Goal: Information Seeking & Learning: Learn about a topic

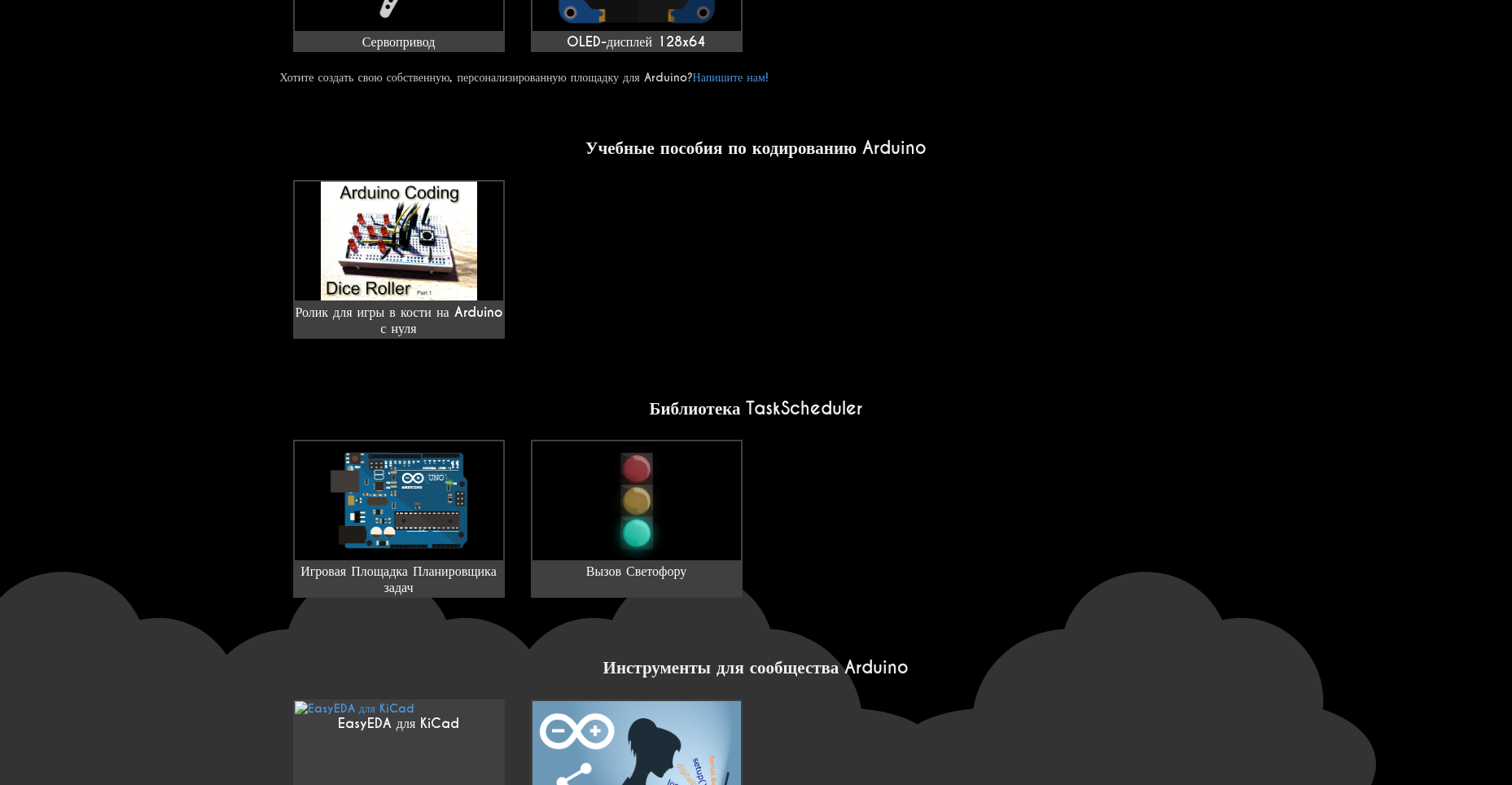
scroll to position [1058, 0]
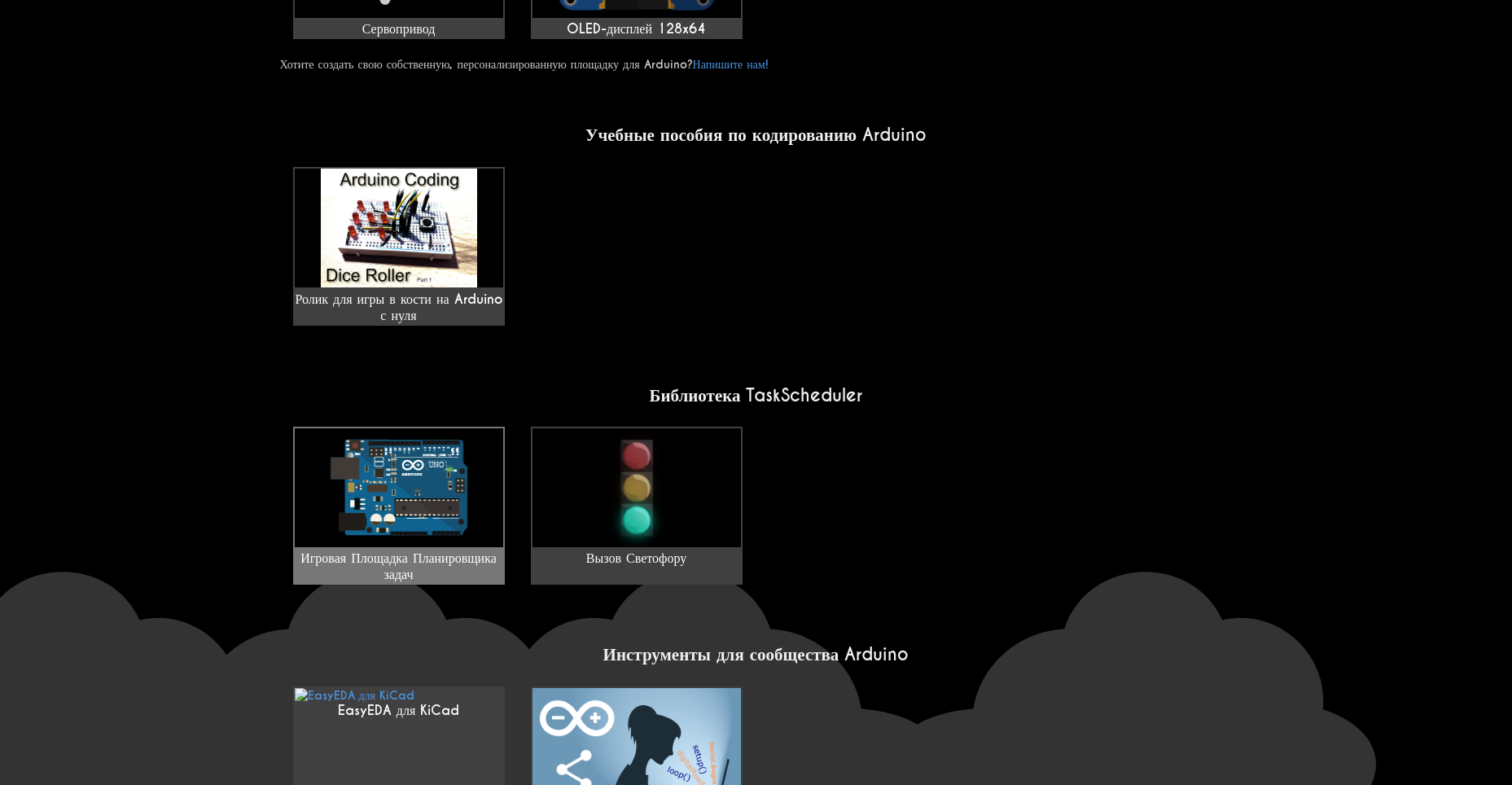
click at [310, 503] on img at bounding box center [399, 488] width 208 height 119
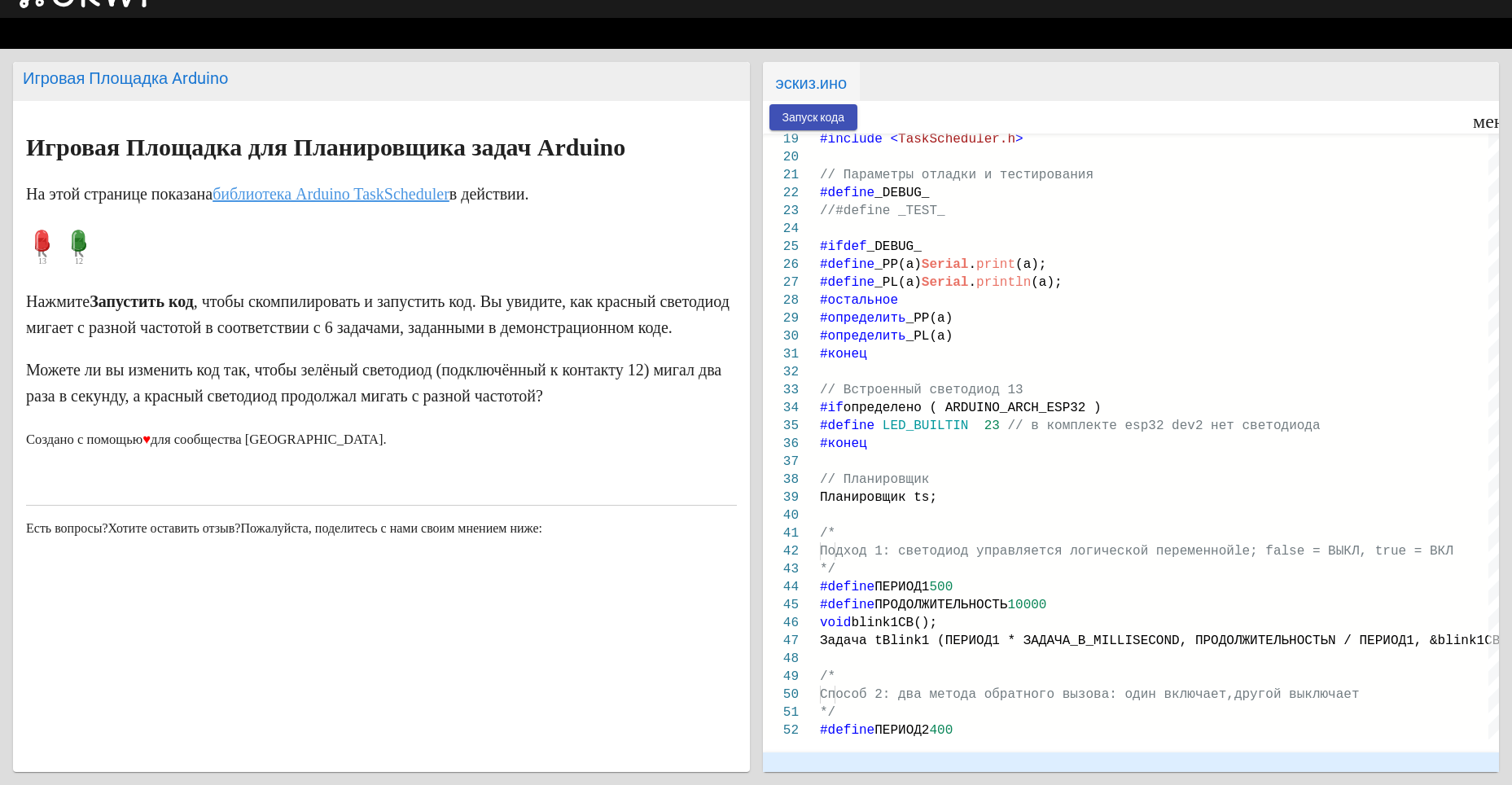
scroll to position [93, 0]
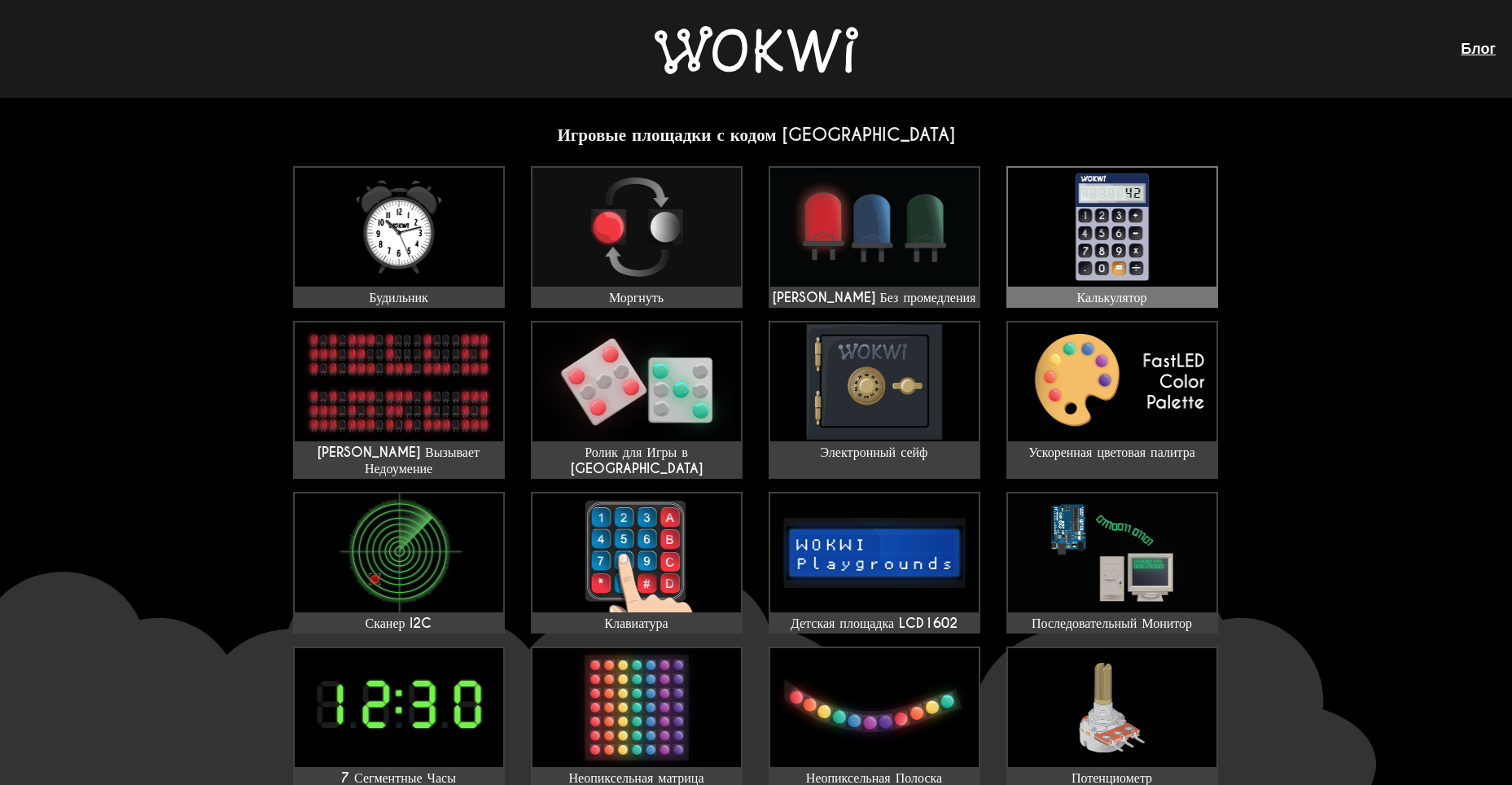
click at [1178, 246] on img at bounding box center [1112, 227] width 208 height 119
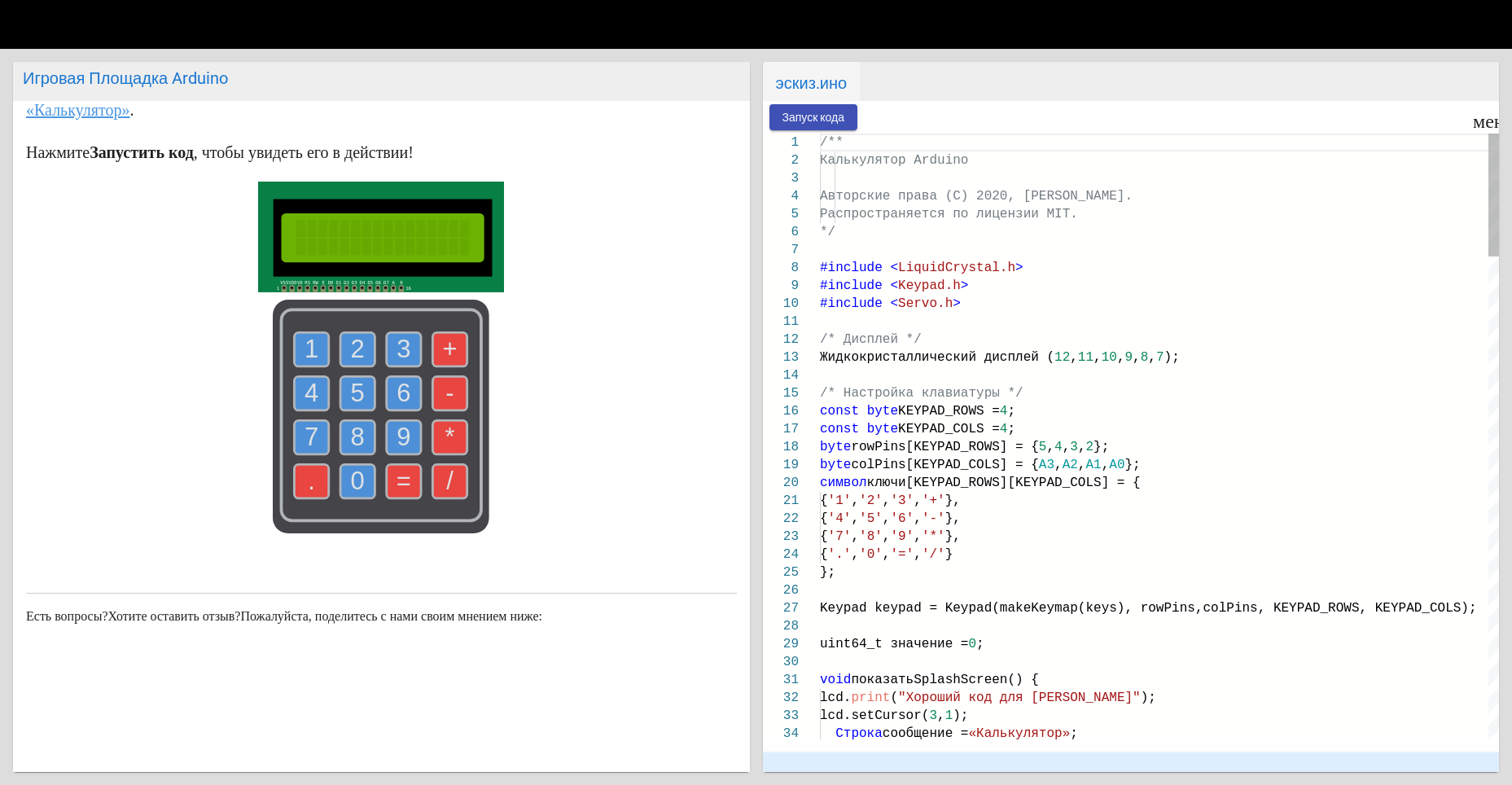
scroll to position [93, 0]
click at [792, 119] on ya-tr-span "Запуск кода" at bounding box center [814, 117] width 62 height 13
click at [296, 356] on use at bounding box center [312, 349] width 34 height 34
click at [445, 345] on text "+" at bounding box center [451, 349] width 14 height 28
click at [358, 352] on text "2" at bounding box center [358, 349] width 14 height 28
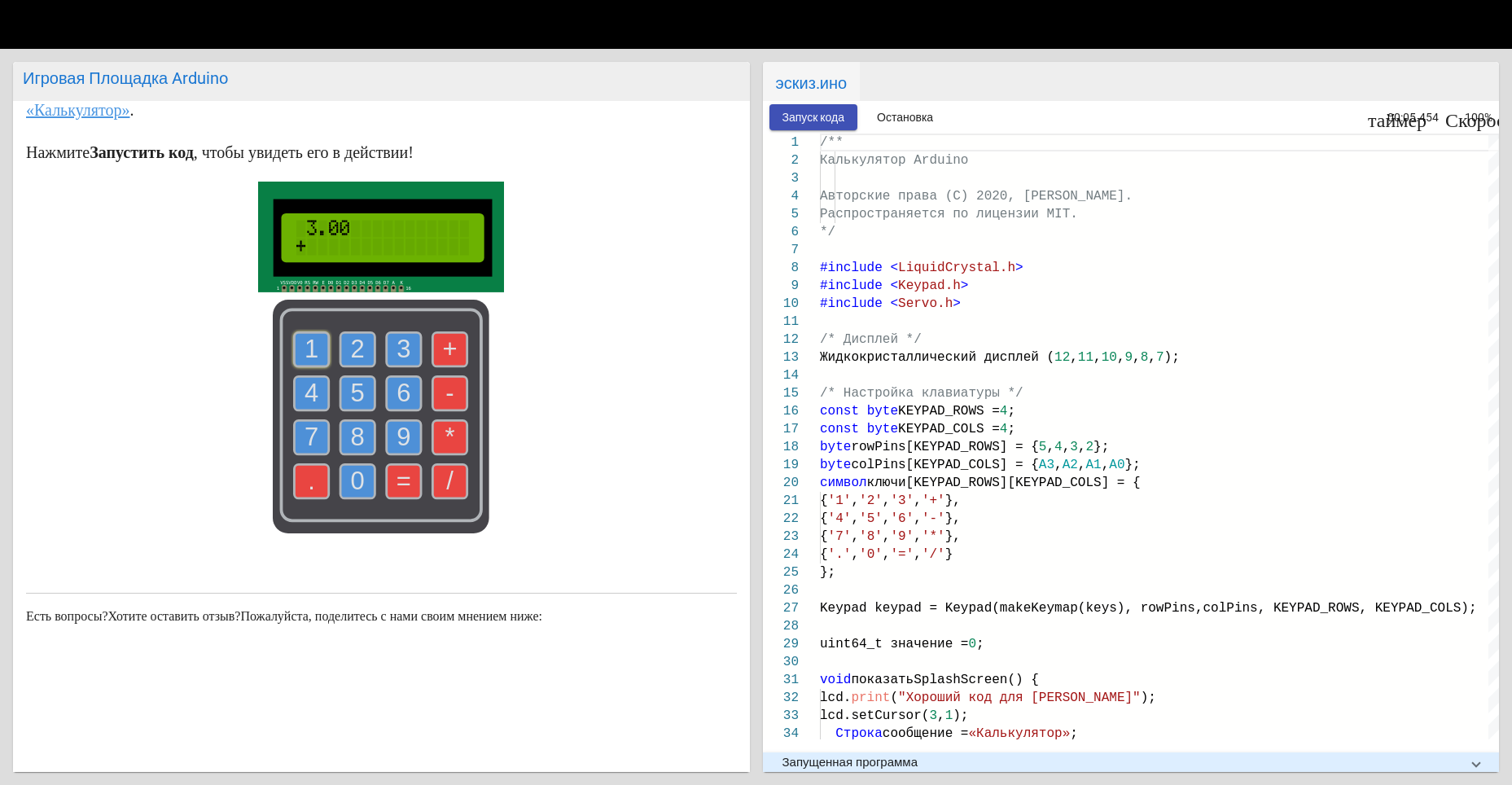
click at [397, 490] on text "=" at bounding box center [403, 481] width 14 height 28
click at [351, 434] on text "8" at bounding box center [358, 437] width 14 height 28
click at [396, 485] on text "=" at bounding box center [403, 481] width 14 height 28
click at [890, 108] on button "Остановка" at bounding box center [905, 117] width 82 height 25
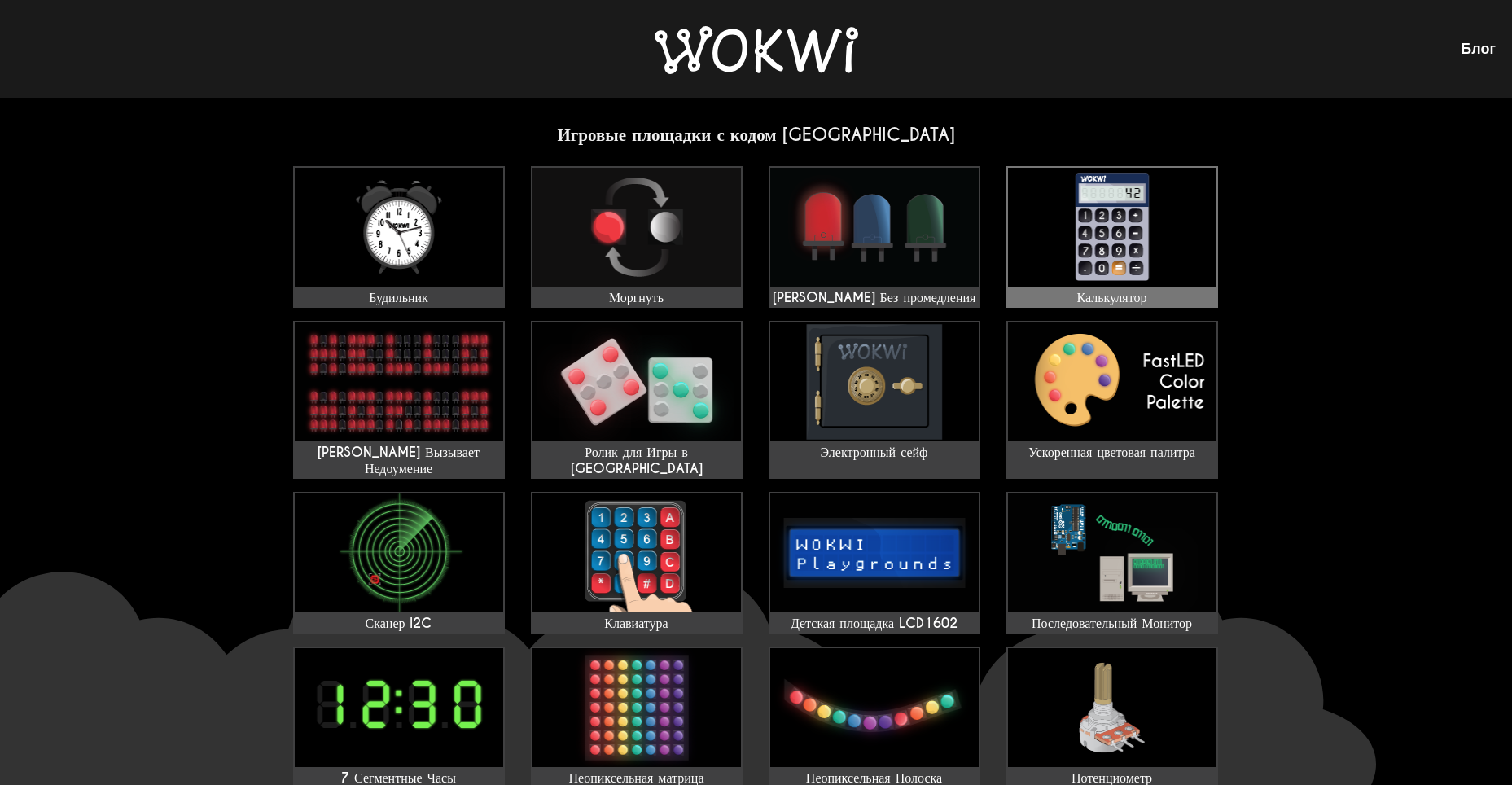
click at [1103, 211] on img at bounding box center [1112, 227] width 208 height 119
click at [1077, 206] on img at bounding box center [1112, 227] width 208 height 119
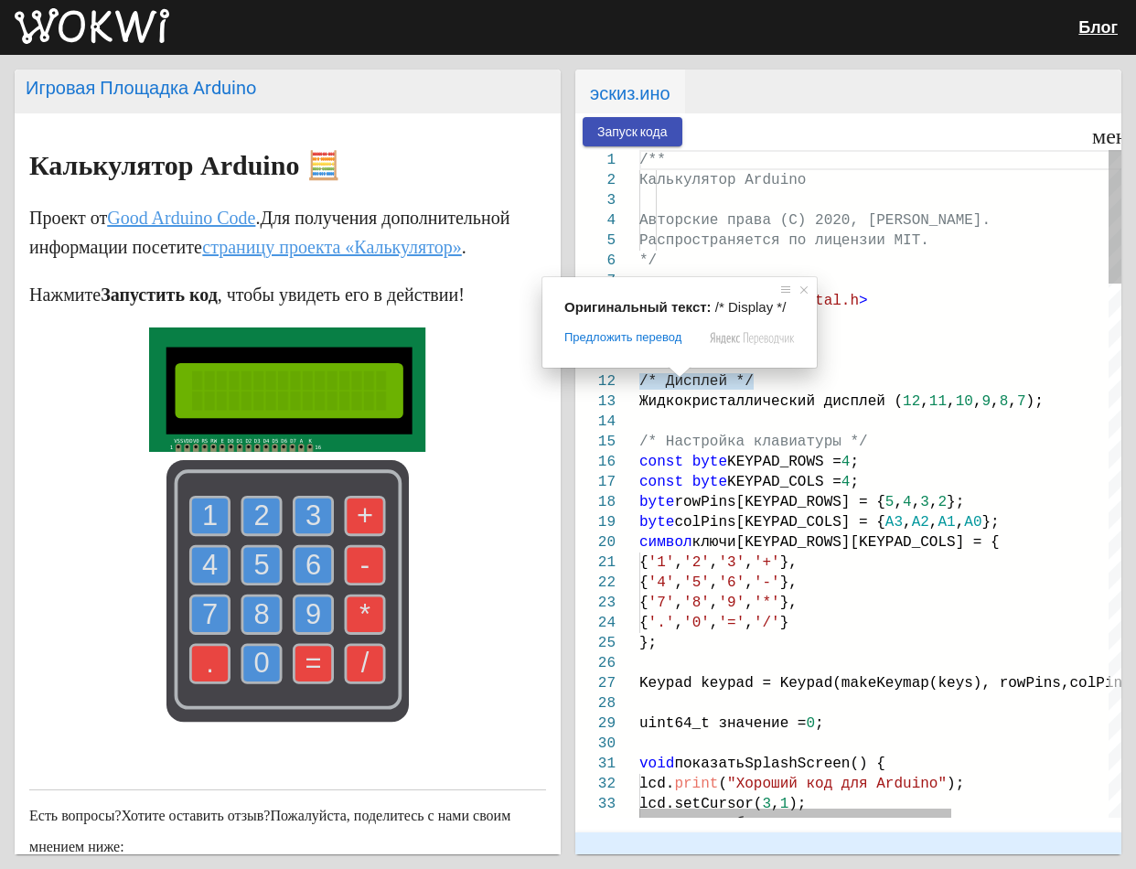
click at [639, 294] on div "Оригинальный текст: /* Display */ Предложить перевод Отправить Спасибо, перевод…" at bounding box center [679, 322] width 274 height 91
click at [976, 316] on div "#include < Keypad.h >" at bounding box center [1000, 321] width 723 height 20
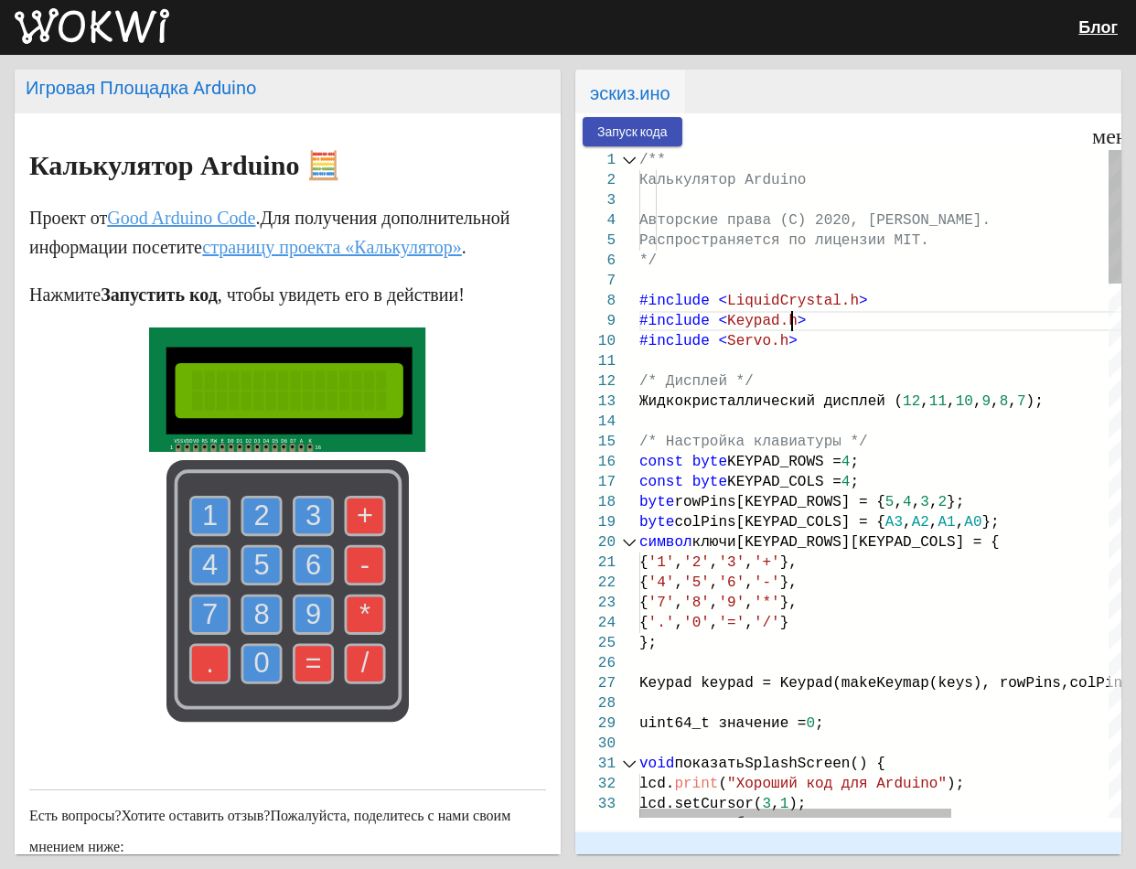
click at [638, 296] on div "8" at bounding box center [607, 301] width 64 height 20
click at [640, 299] on div "1 2 3 4 5 6 7 8 9 10 11 12 13 14 15 16 17 18 19 20 21 22 23 24 25 26 27 28 29 3…" at bounding box center [848, 484] width 546 height 668
drag, startPoint x: 640, startPoint y: 299, endPoint x: 700, endPoint y: 247, distance: 79.1
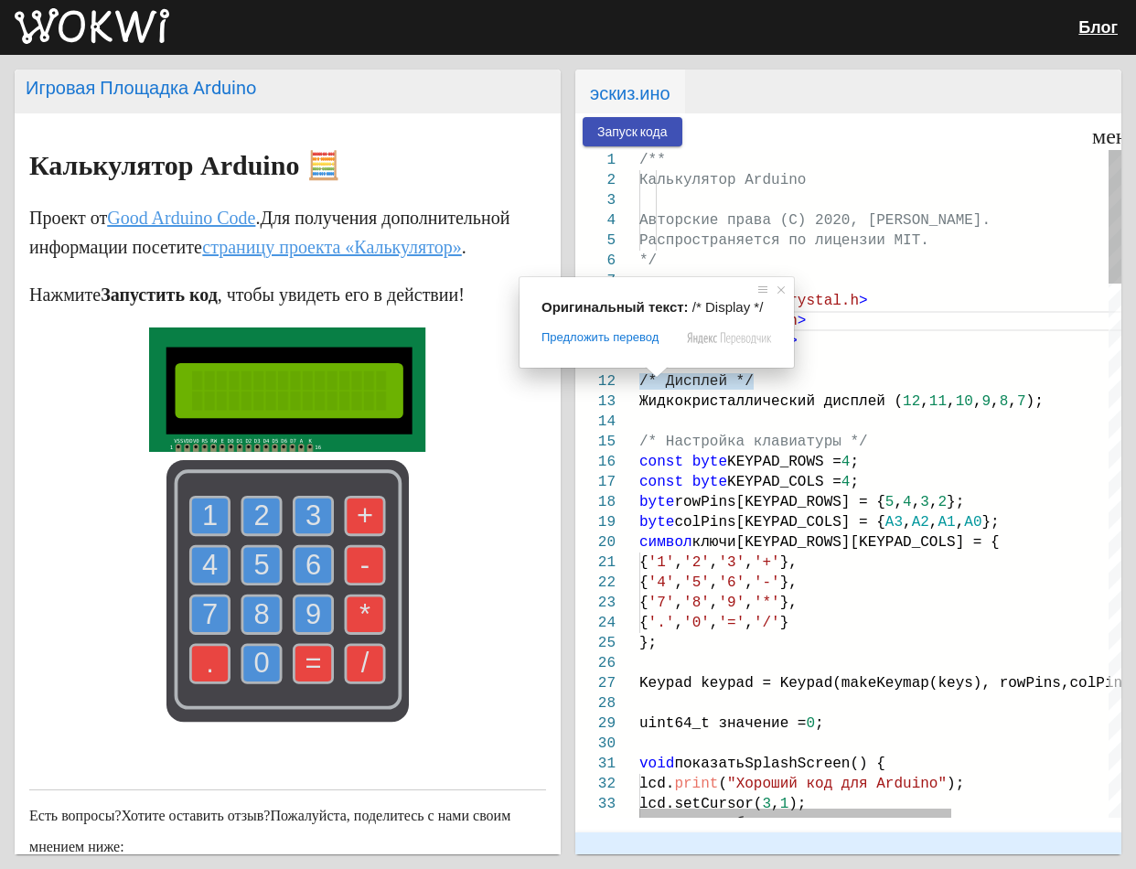
drag, startPoint x: 640, startPoint y: 381, endPoint x: 899, endPoint y: 425, distance: 262.5
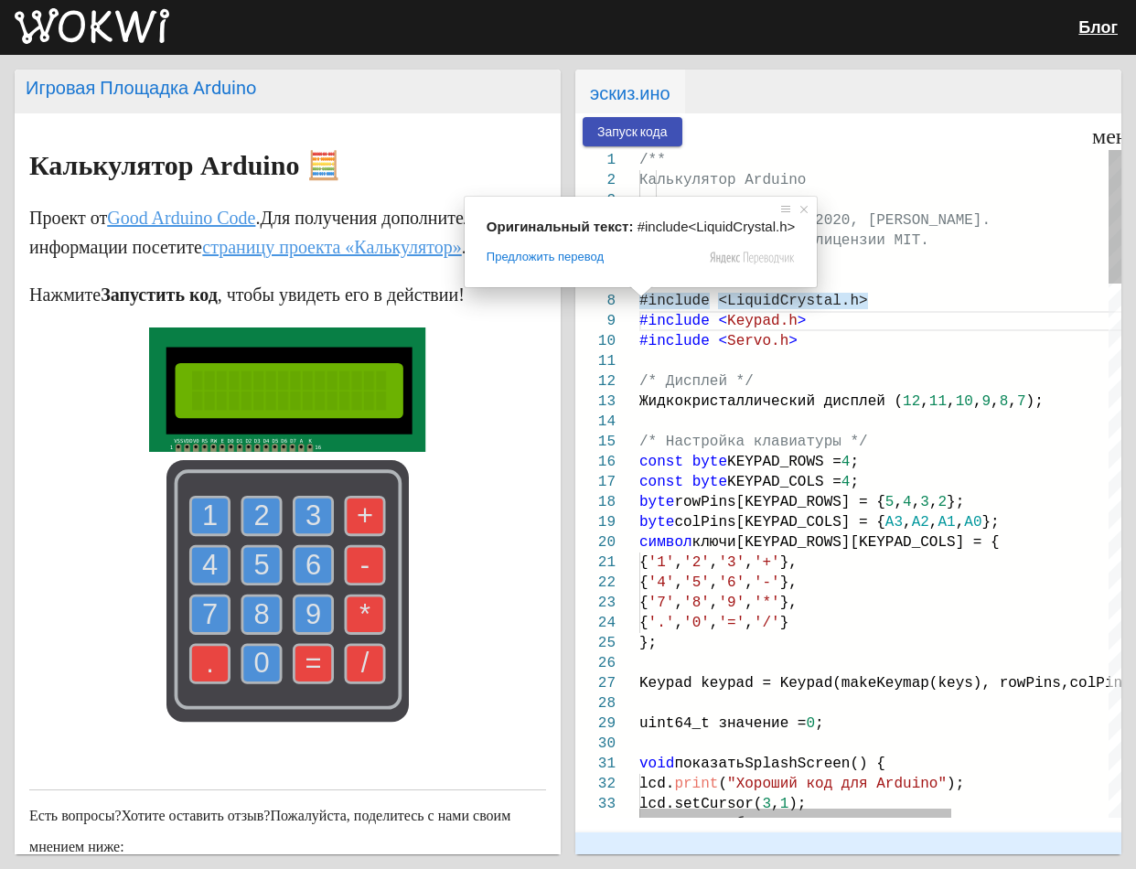
drag, startPoint x: 643, startPoint y: 296, endPoint x: 752, endPoint y: 324, distance: 112.2
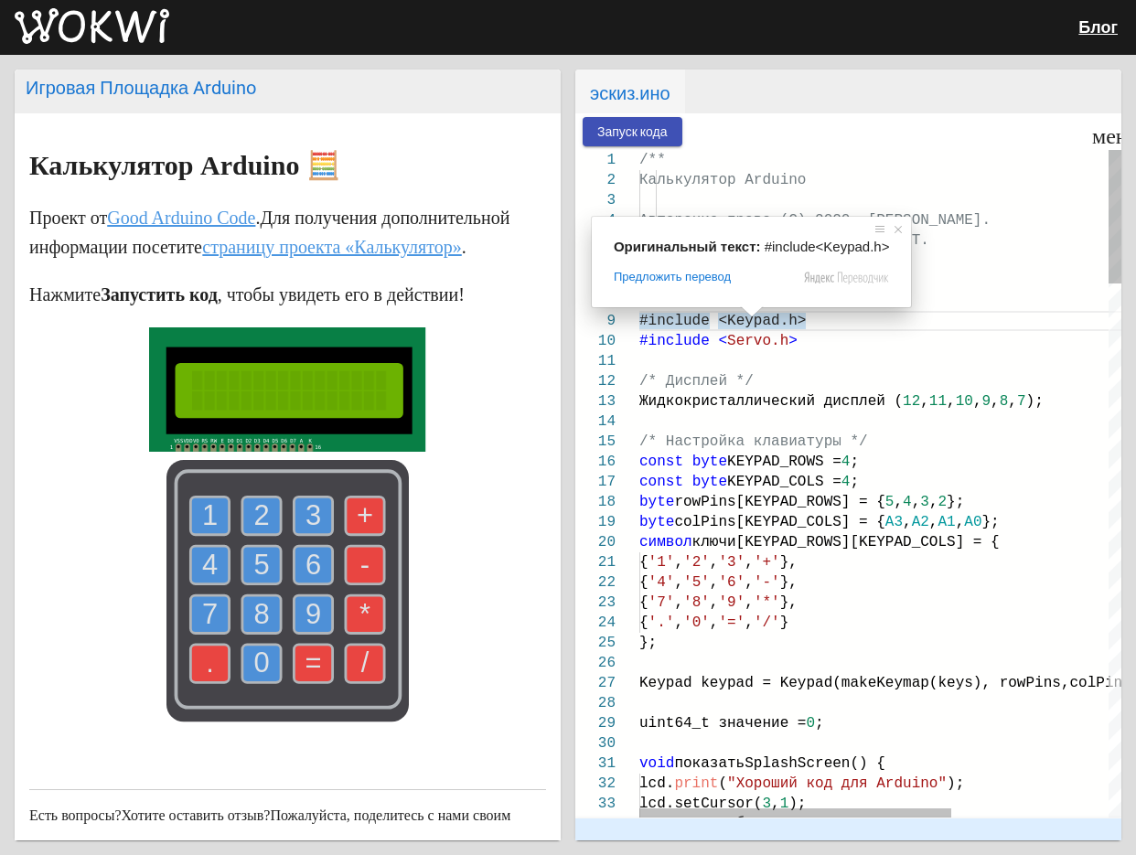
drag, startPoint x: 765, startPoint y: 317, endPoint x: 793, endPoint y: 346, distance: 40.1
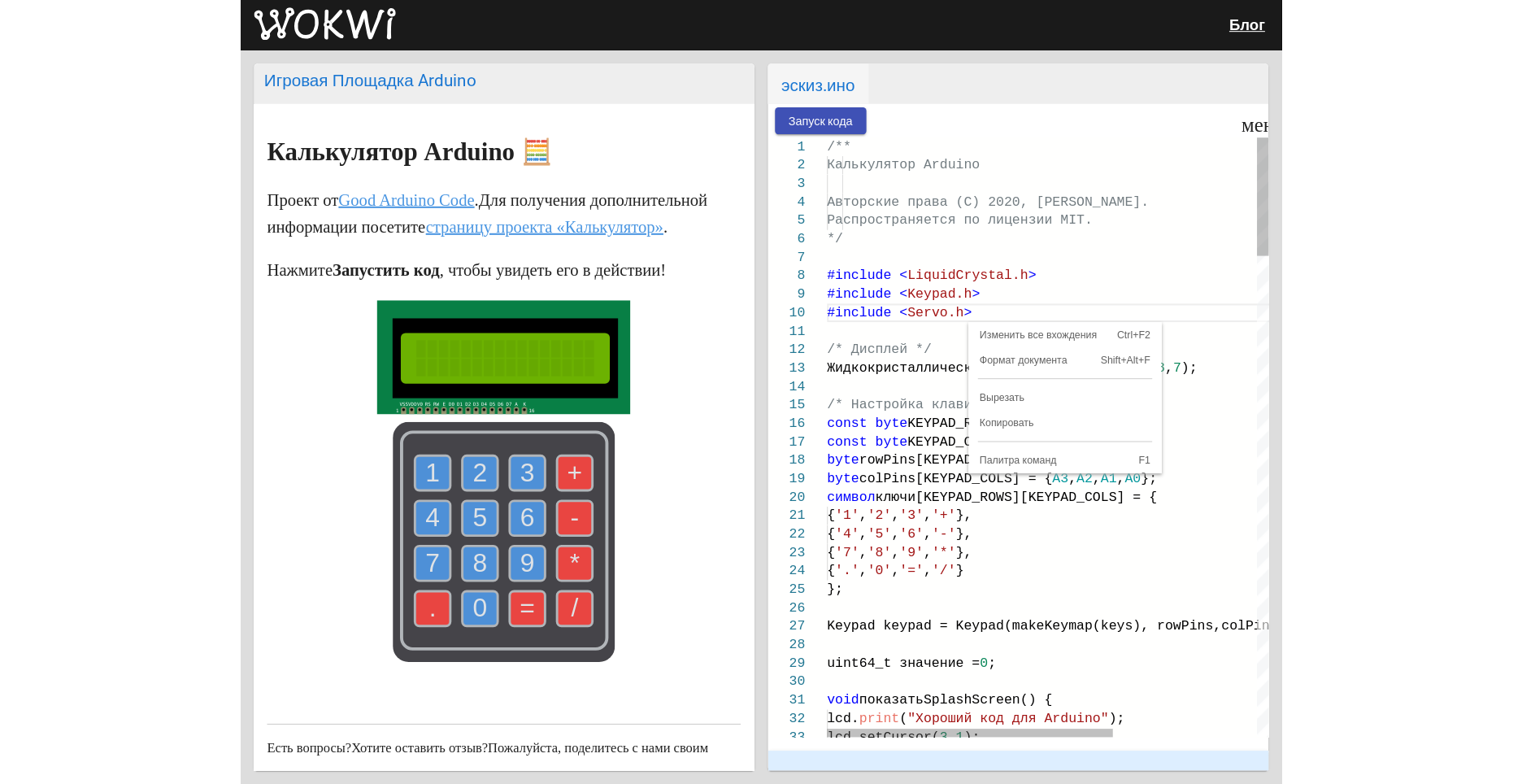
scroll to position [0, 128]
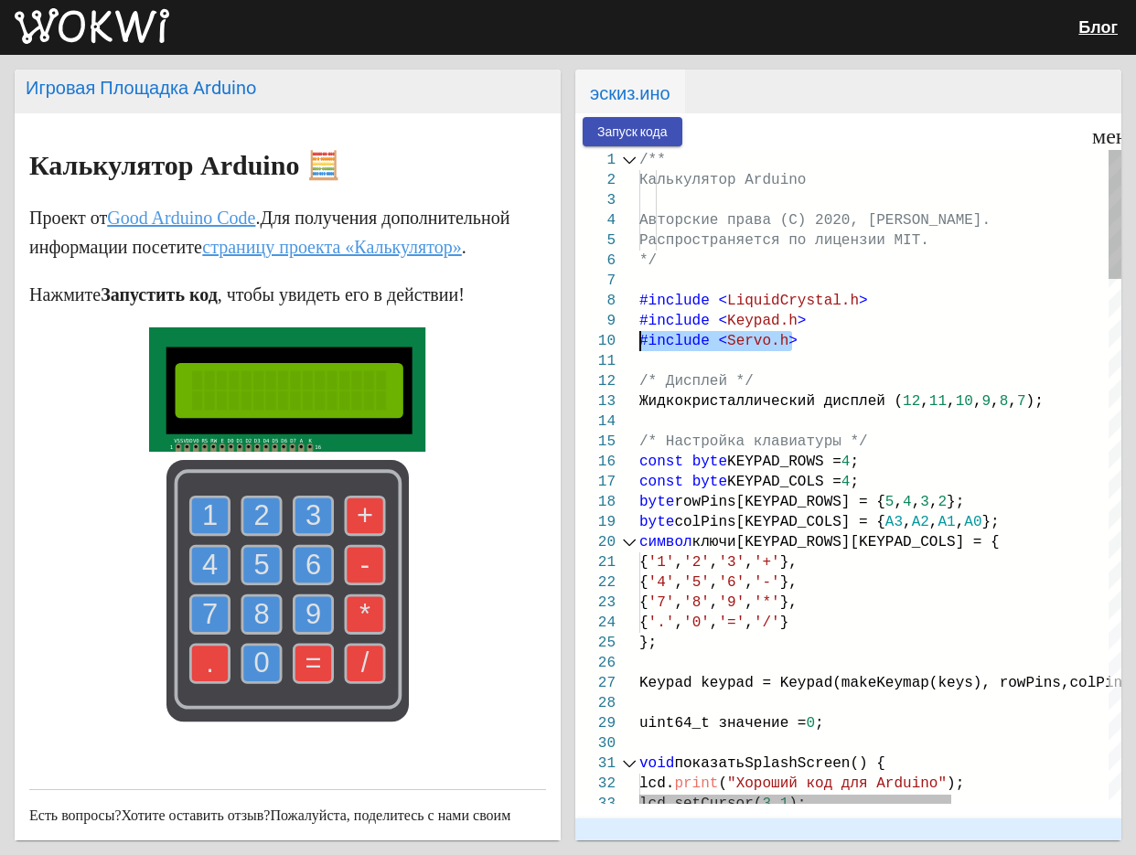
drag, startPoint x: 691, startPoint y: 353, endPoint x: 635, endPoint y: 329, distance: 61.5
click at [635, 329] on div "1 2 3 4 5 6 7 8 9 10 11 12 13 14 15 16 17 18 19 20 21 22 23 24 25 26 27 28 29 3…" at bounding box center [848, 477] width 546 height 654
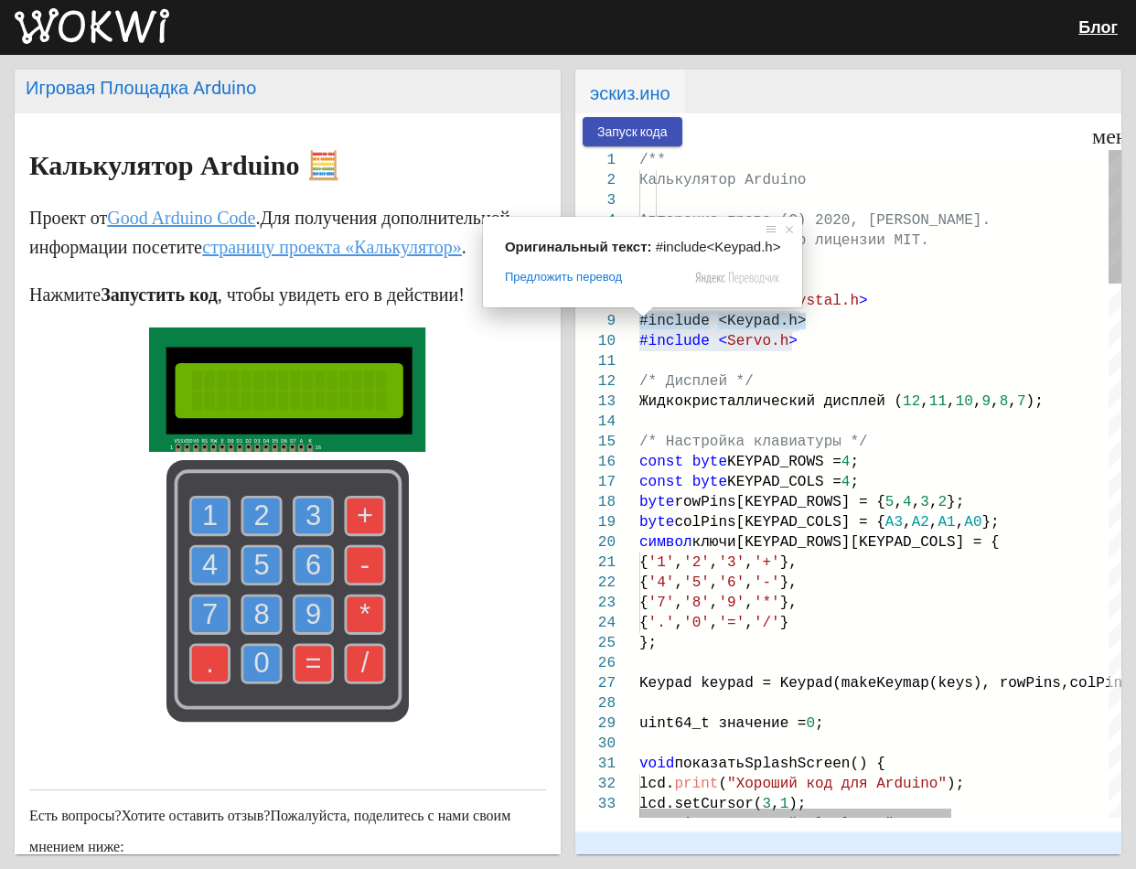
drag, startPoint x: 641, startPoint y: 317, endPoint x: 655, endPoint y: 295, distance: 26.7
click at [647, 291] on div "Оригинальный текст: #include<Keypad.h> Предложить перевод Отправить Спасибо, пе…" at bounding box center [643, 262] width 320 height 91
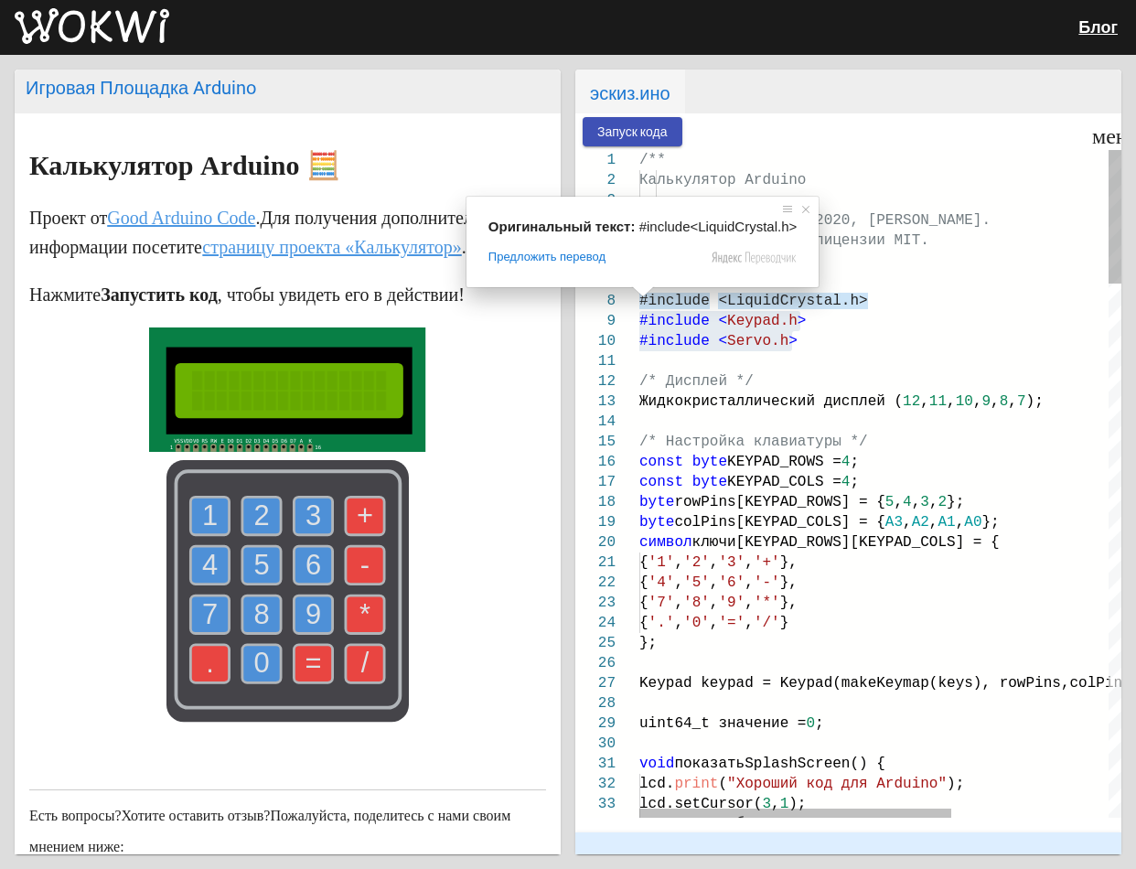
click at [926, 304] on div "#include < LiquidCrystal.h >" at bounding box center [1000, 301] width 723 height 20
drag, startPoint x: 640, startPoint y: 297, endPoint x: 774, endPoint y: 351, distance: 144.0
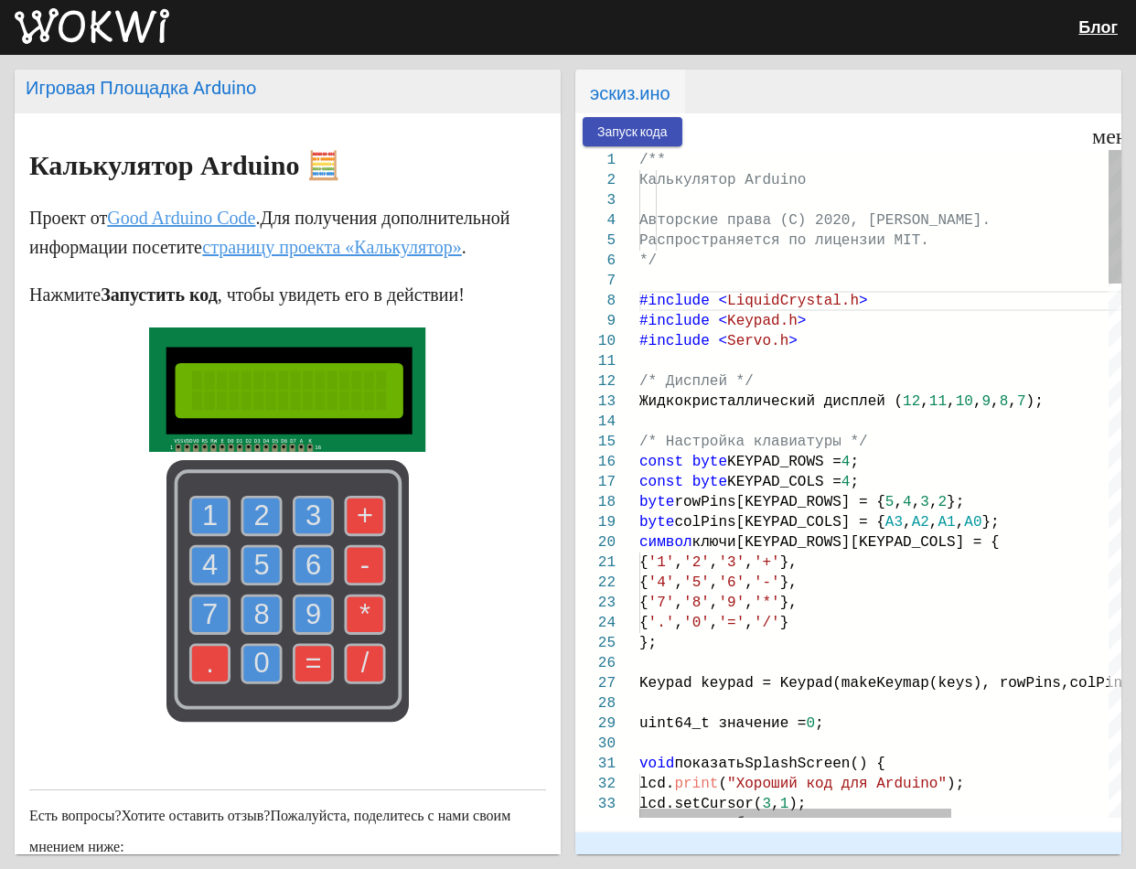
drag, startPoint x: 846, startPoint y: 298, endPoint x: 784, endPoint y: 349, distance: 80.6
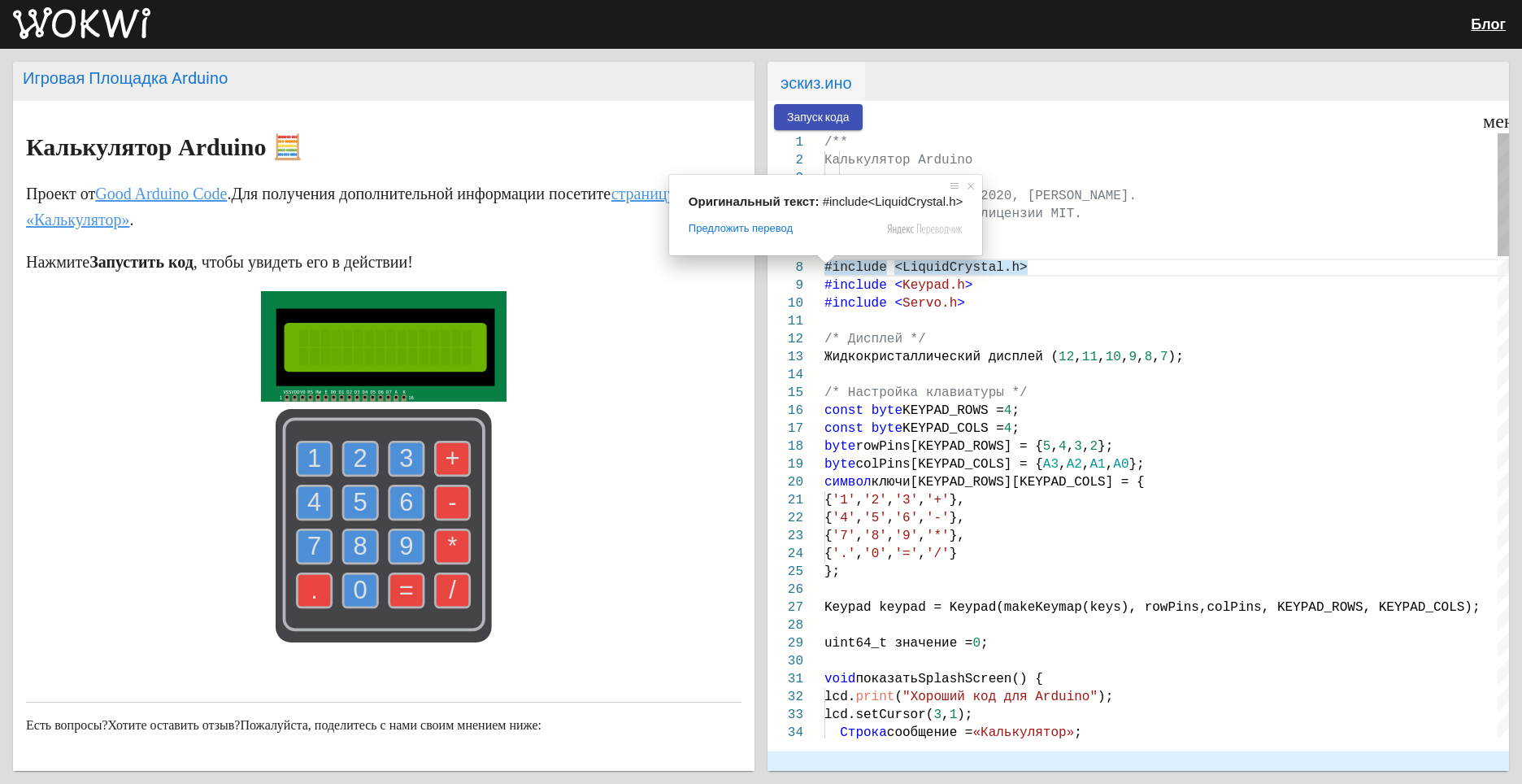
drag, startPoint x: 828, startPoint y: 270, endPoint x: 871, endPoint y: 319, distance: 65.2
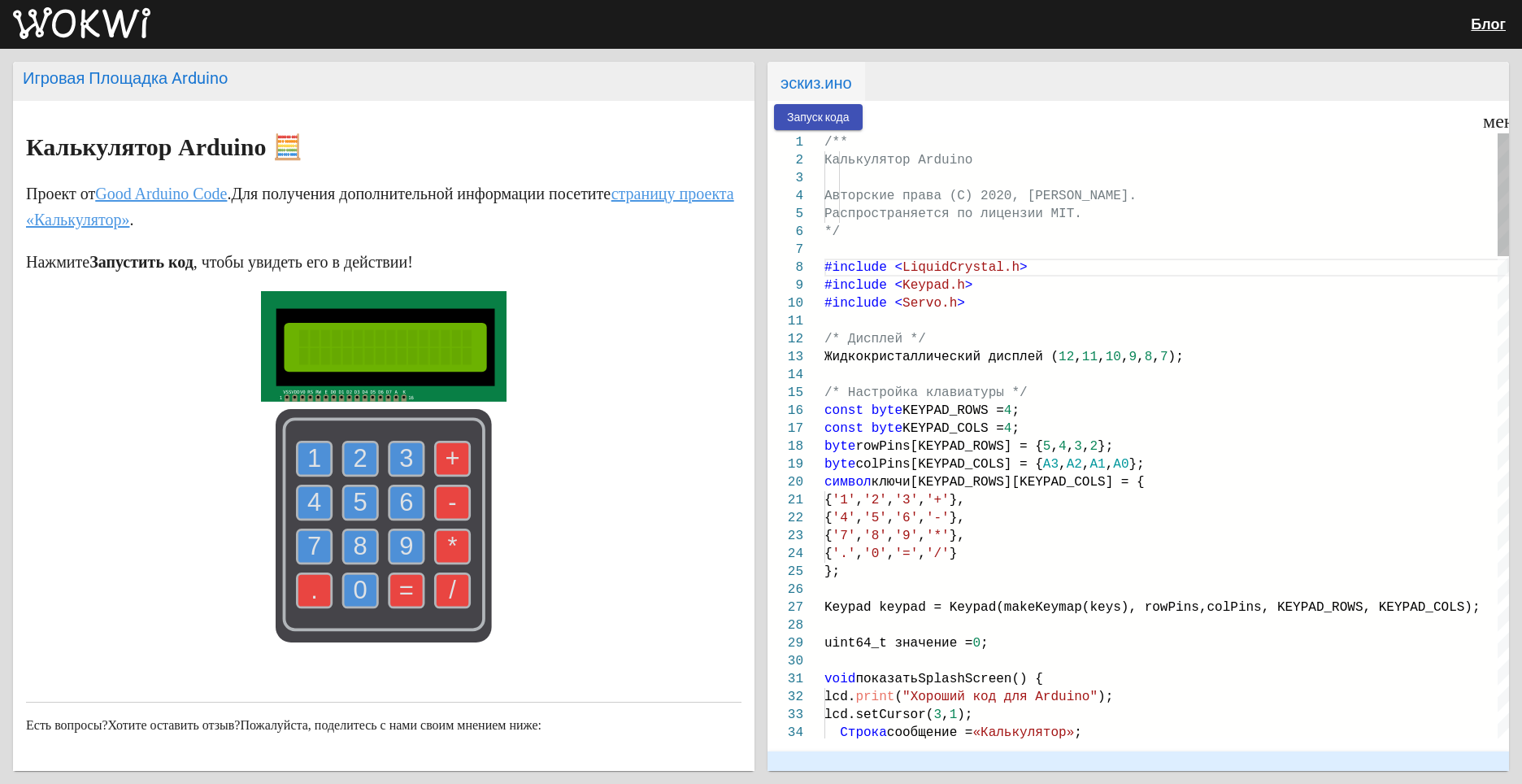
drag, startPoint x: 1006, startPoint y: 268, endPoint x: 841, endPoint y: 270, distance: 165.0
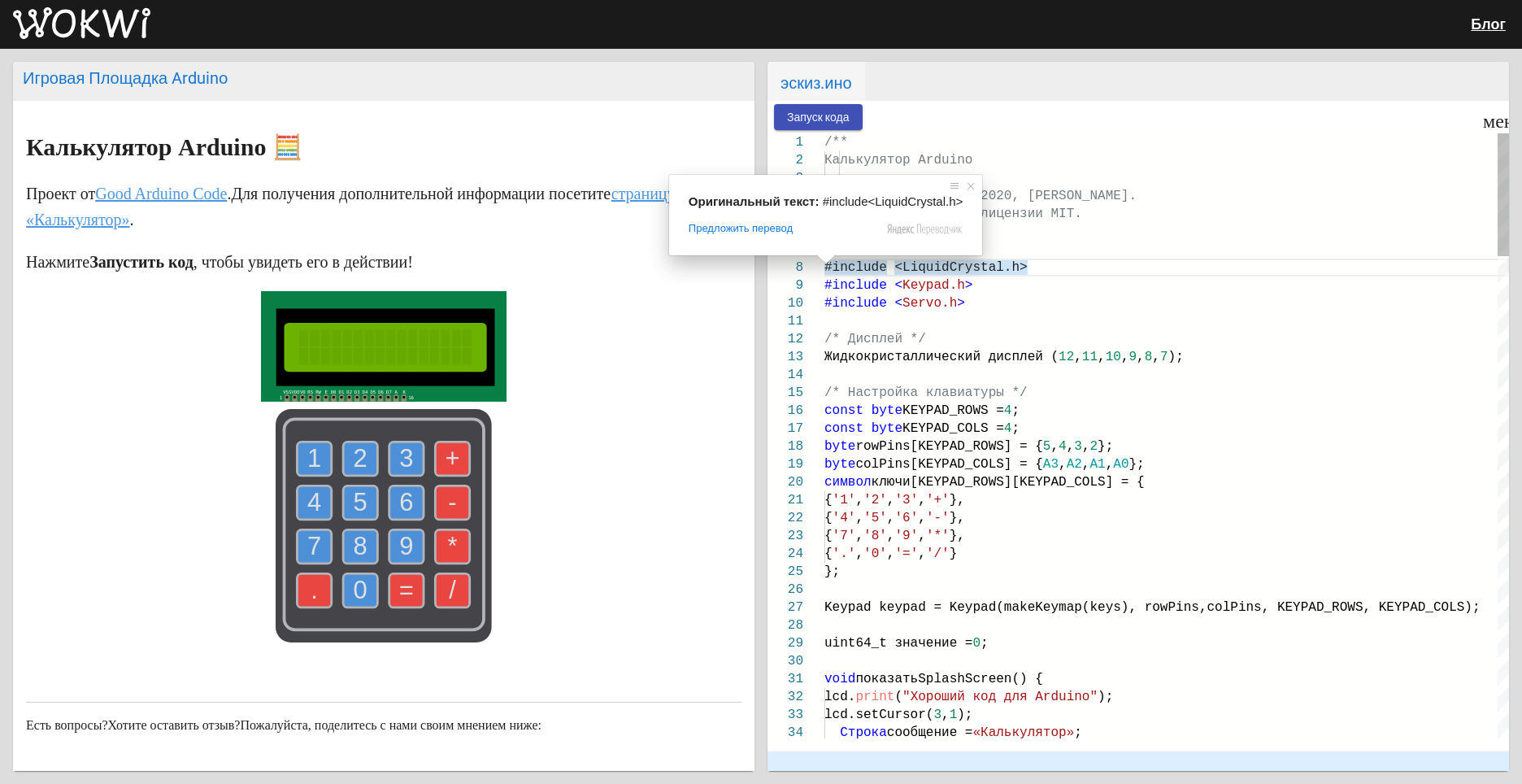
drag, startPoint x: 825, startPoint y: 268, endPoint x: 1074, endPoint y: 374, distance: 270.6
click at [1216, 464] on div "byte colPins[KEYPAD_COLS] = { A3 , A2 , A1 , A0 };" at bounding box center [1160, 464] width 672 height 18
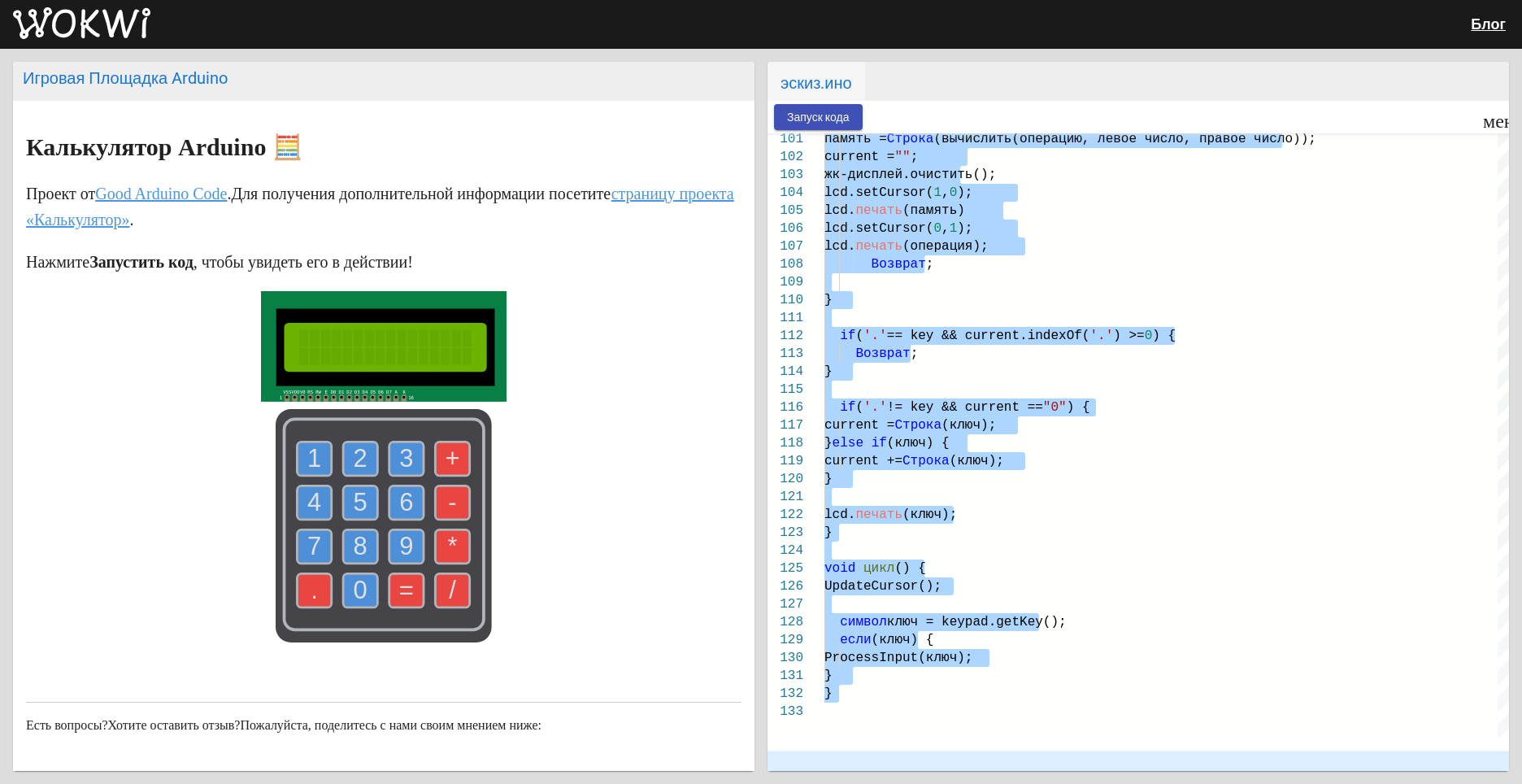
drag, startPoint x: 1017, startPoint y: 275, endPoint x: 1197, endPoint y: 656, distance: 421.4
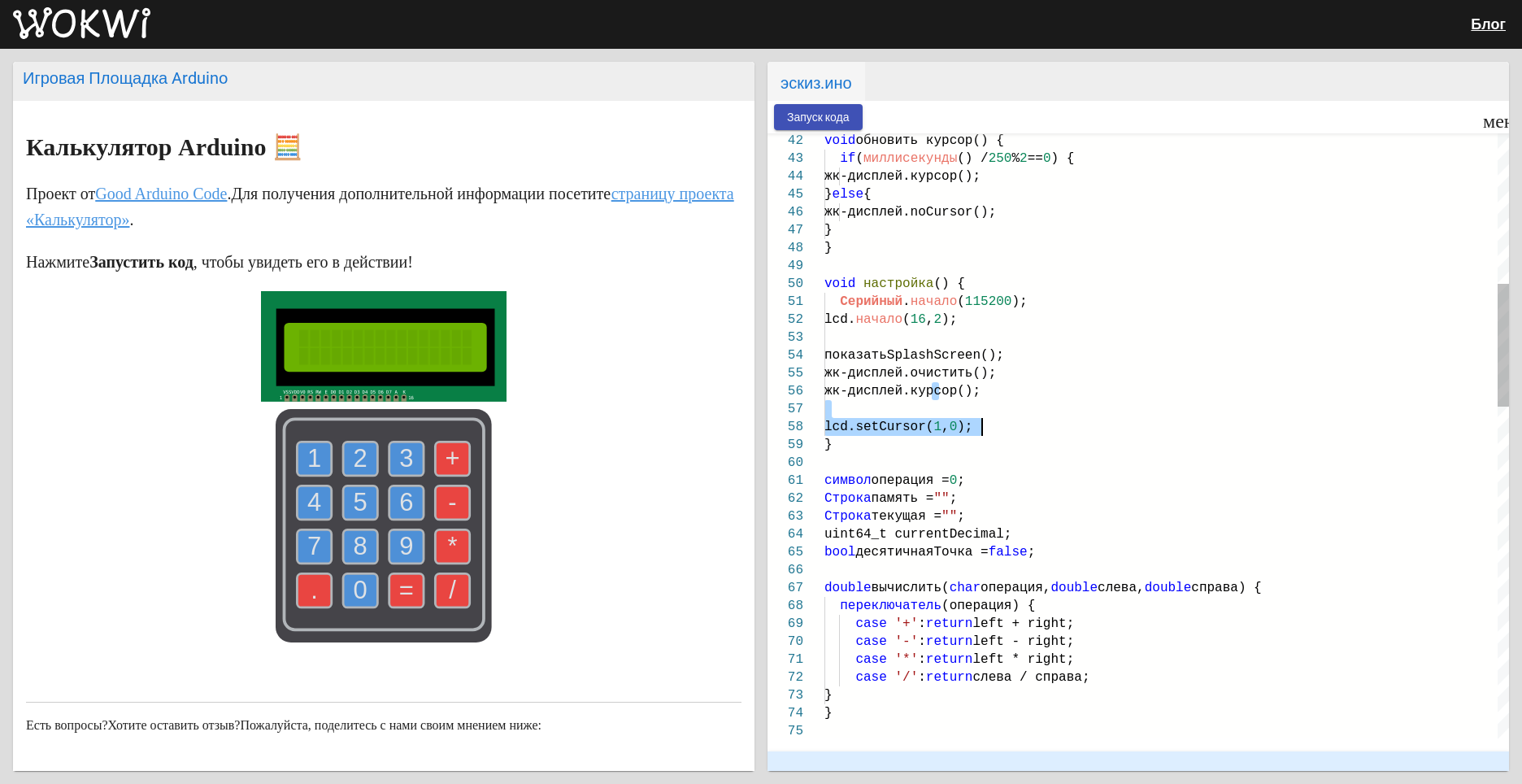
drag, startPoint x: 957, startPoint y: 402, endPoint x: 1102, endPoint y: 418, distance: 145.9
click at [1214, 473] on div "символ операция = 0 ;" at bounding box center [1166, 480] width 685 height 18
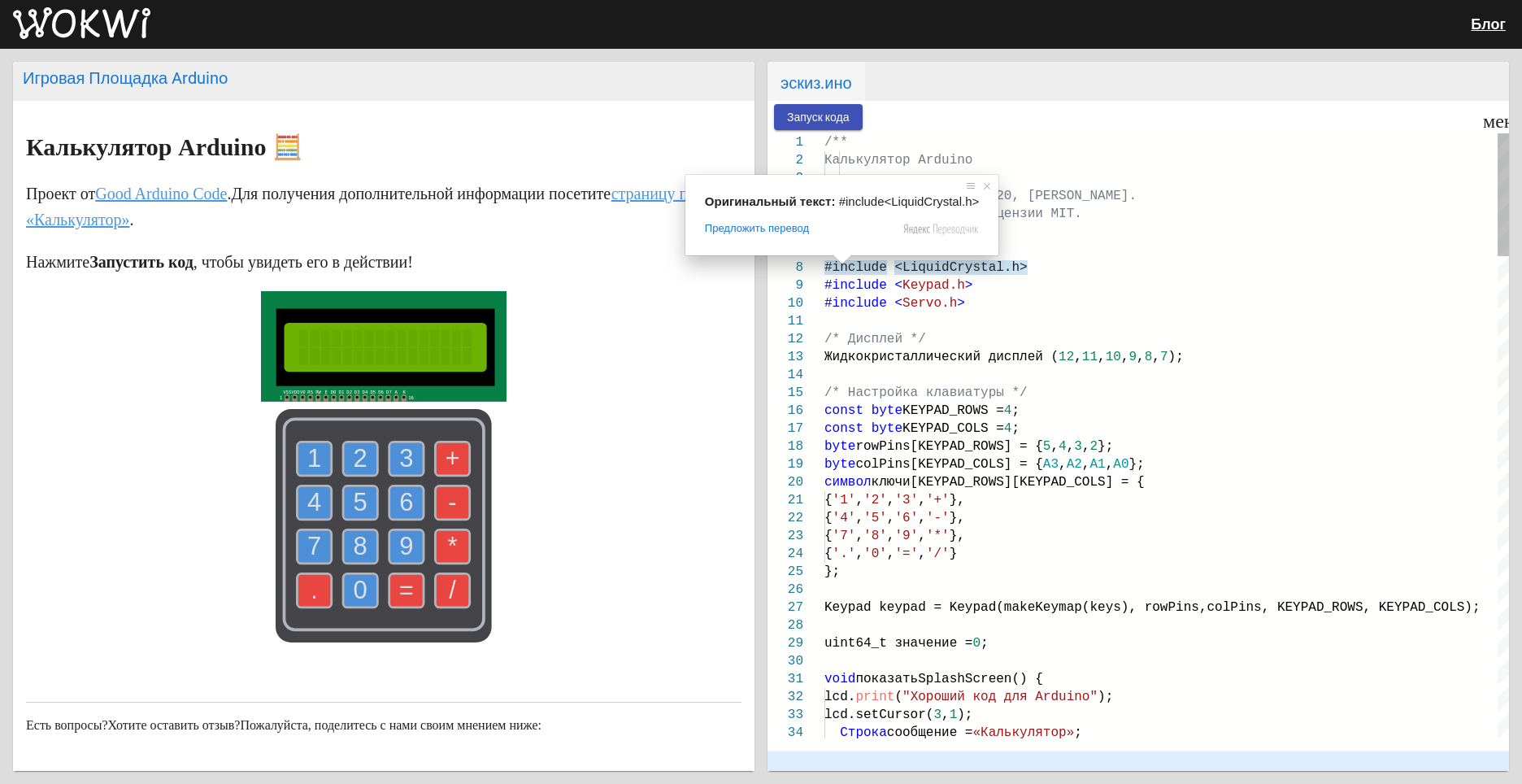
drag, startPoint x: 827, startPoint y: 268, endPoint x: 1141, endPoint y: 264, distance: 314.0
drag, startPoint x: 825, startPoint y: 268, endPoint x: 1009, endPoint y: 374, distance: 212.3
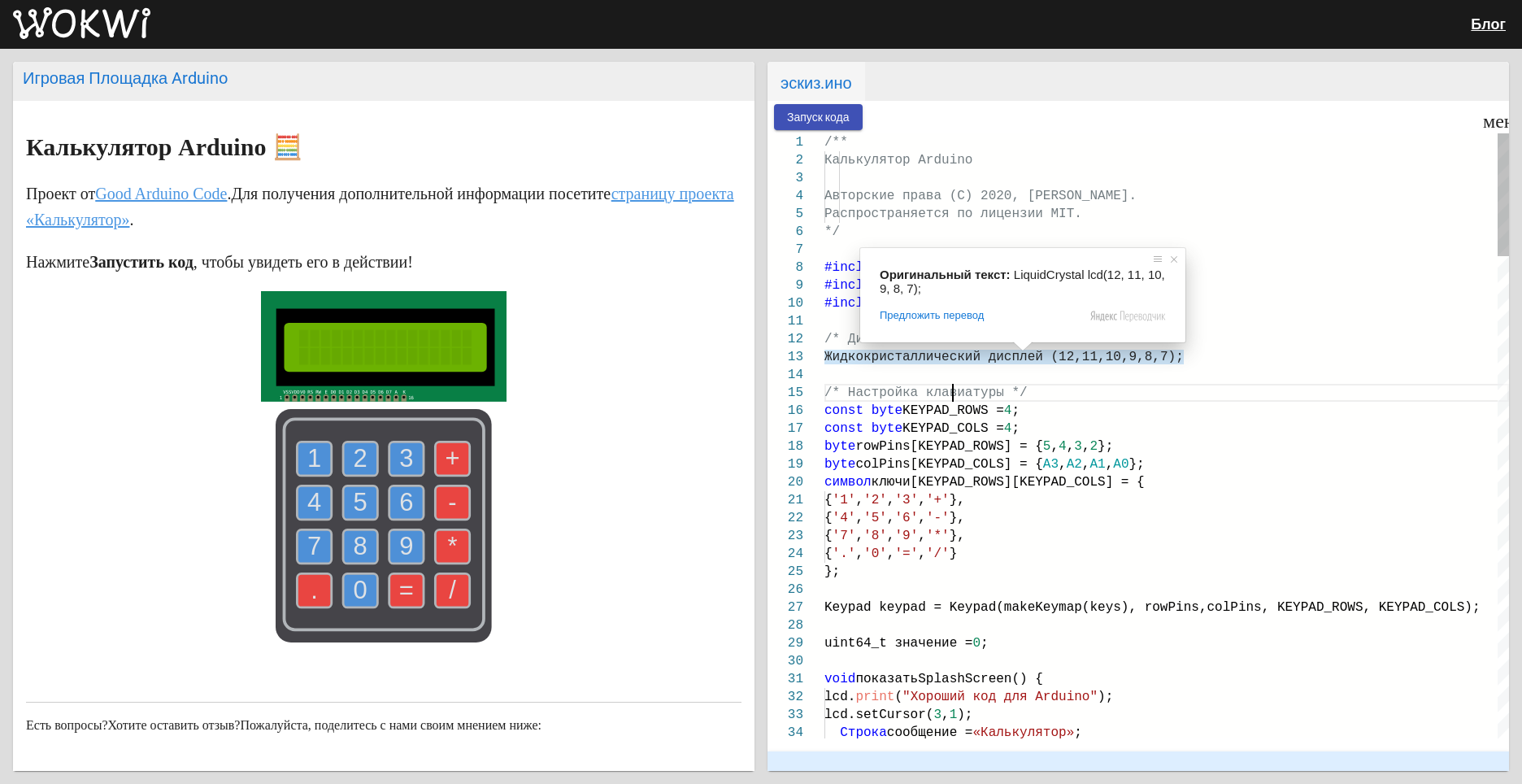
scroll to position [0, 128]
drag, startPoint x: 882, startPoint y: 204, endPoint x: 862, endPoint y: 208, distance: 20.4
click at [881, 204] on div "Распространяется по лицензии MIT." at bounding box center [1166, 213] width 685 height 18
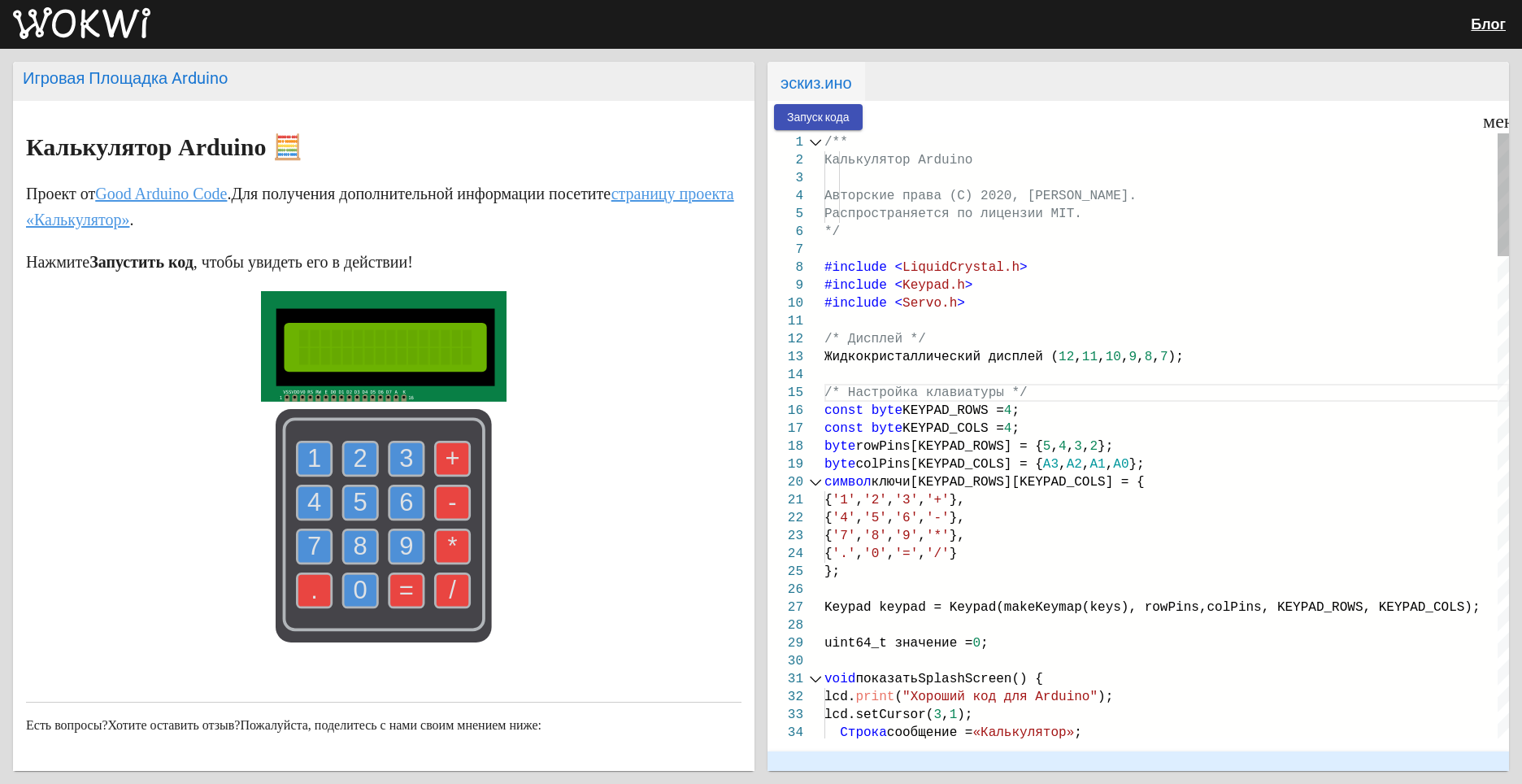
drag, startPoint x: 832, startPoint y: 256, endPoint x: 818, endPoint y: 260, distance: 14.6
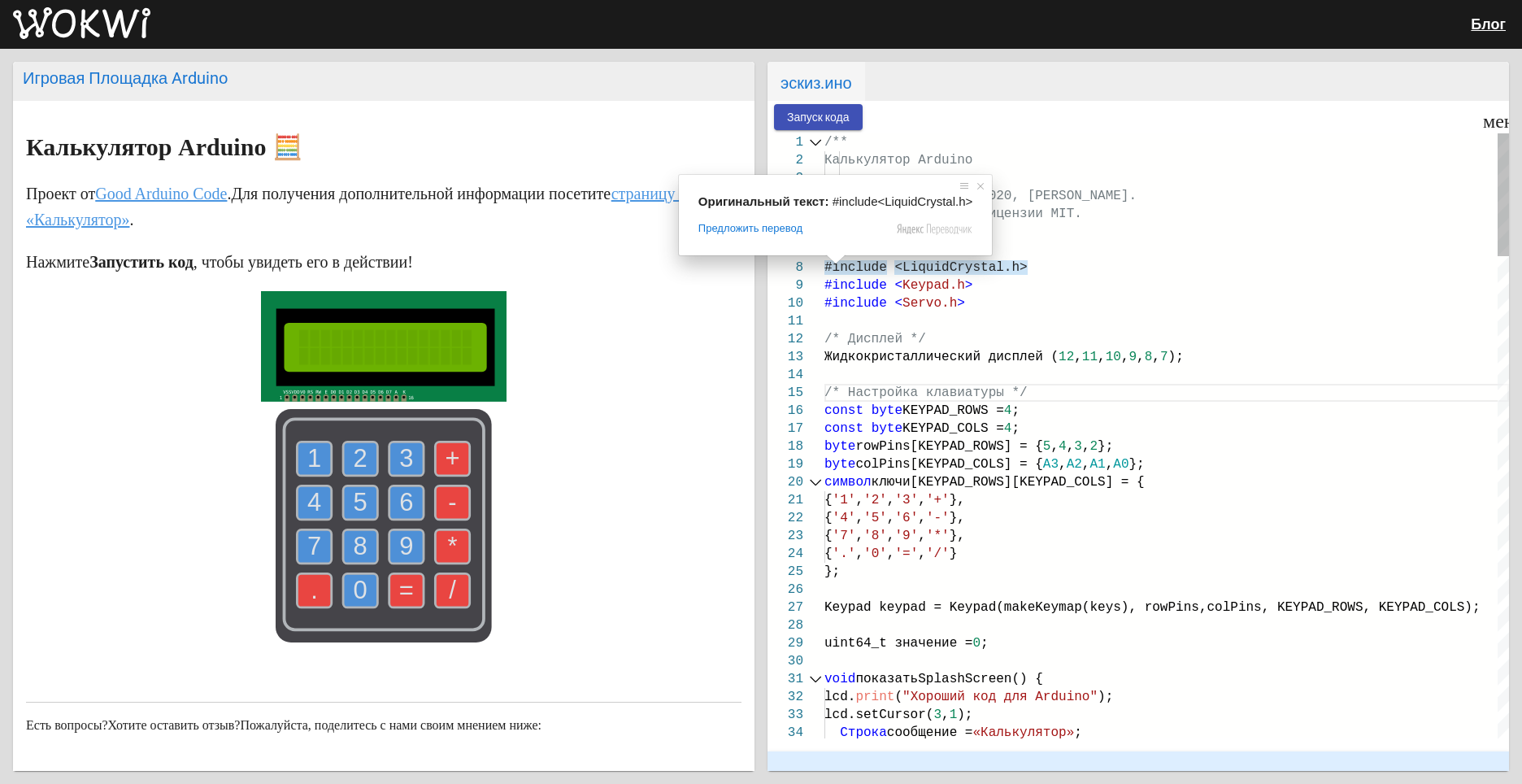
drag, startPoint x: 819, startPoint y: 263, endPoint x: 822, endPoint y: 273, distance: 10.4
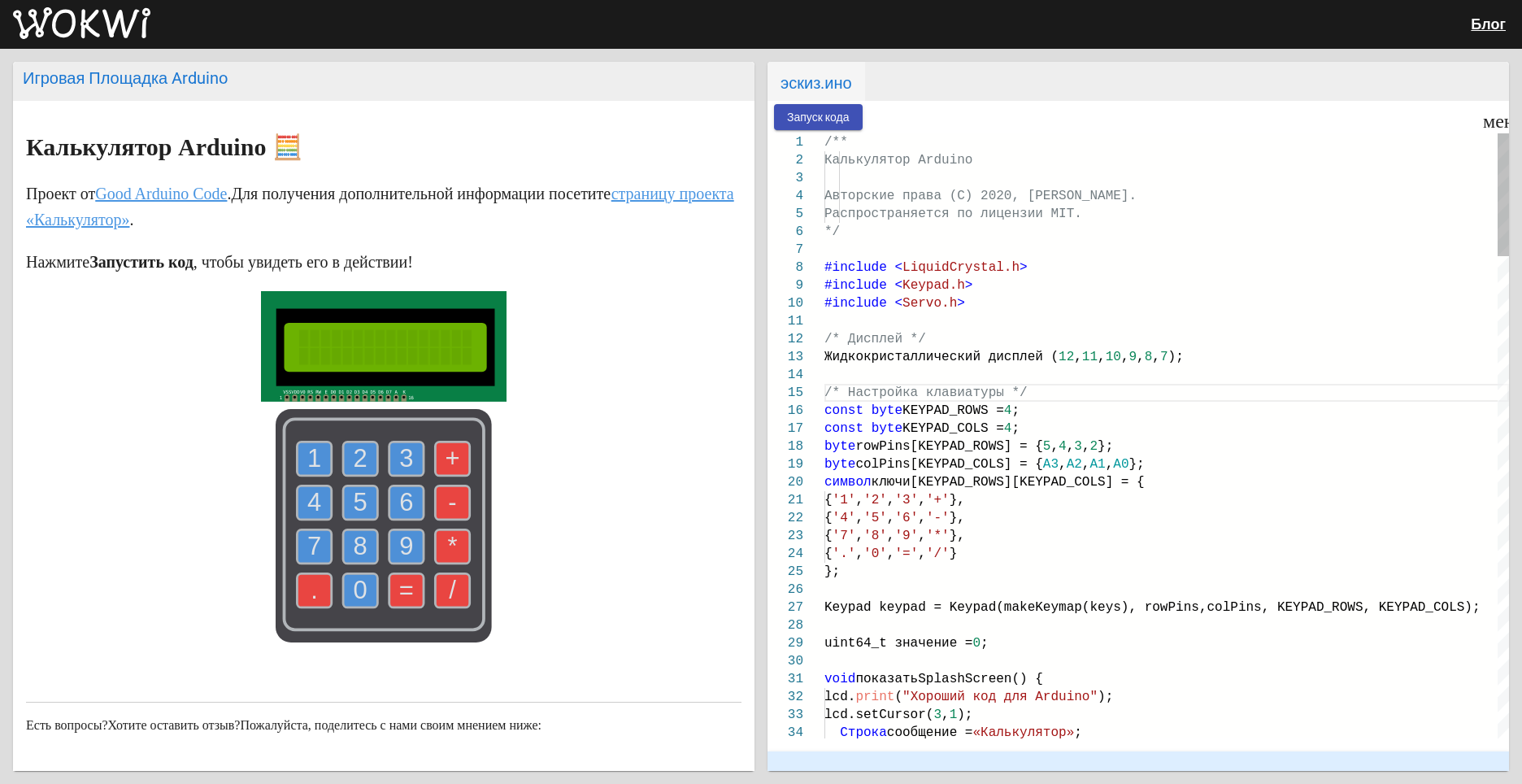
drag, startPoint x: 824, startPoint y: 268, endPoint x: 1123, endPoint y: 515, distance: 387.8
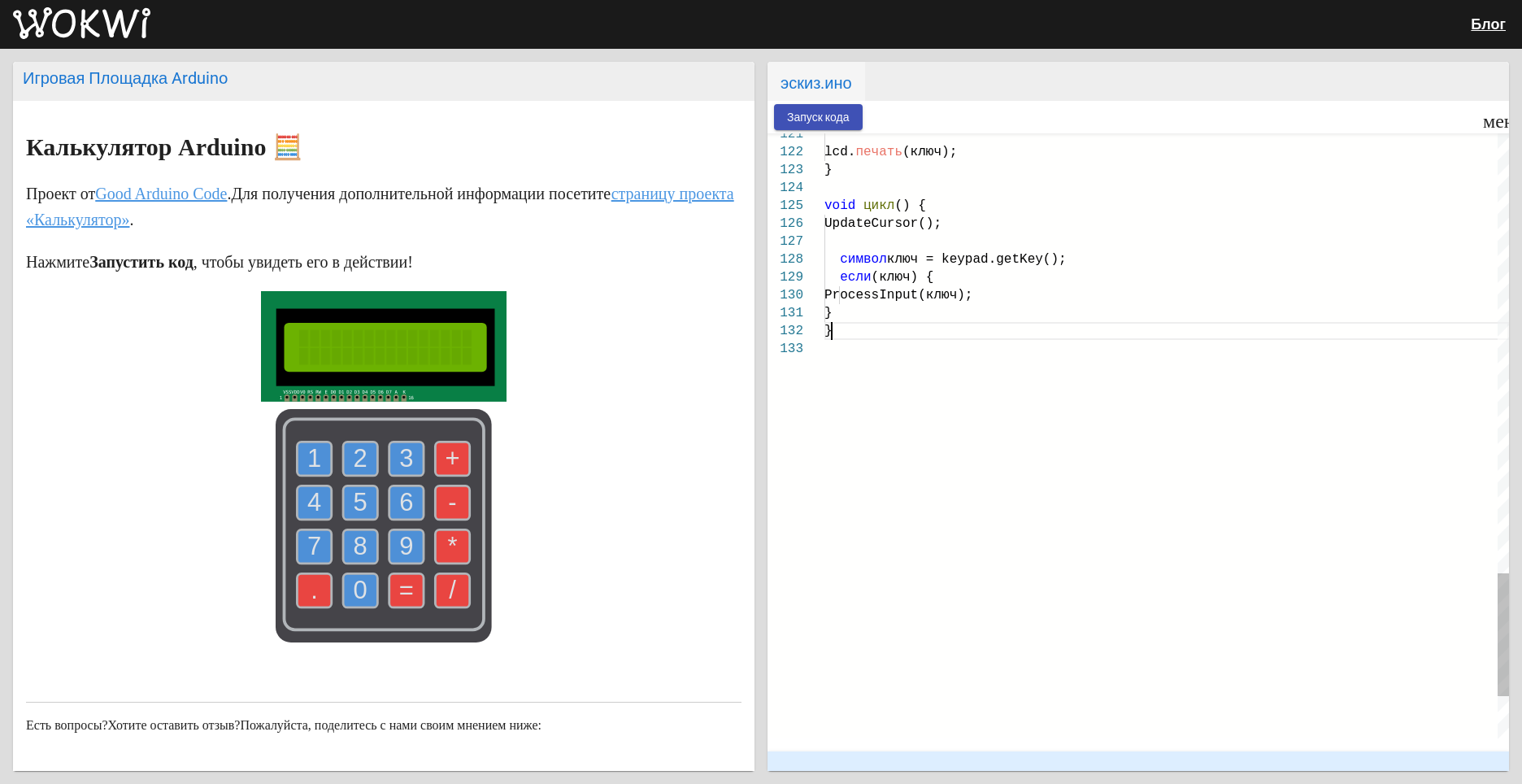
scroll to position [0, 20]
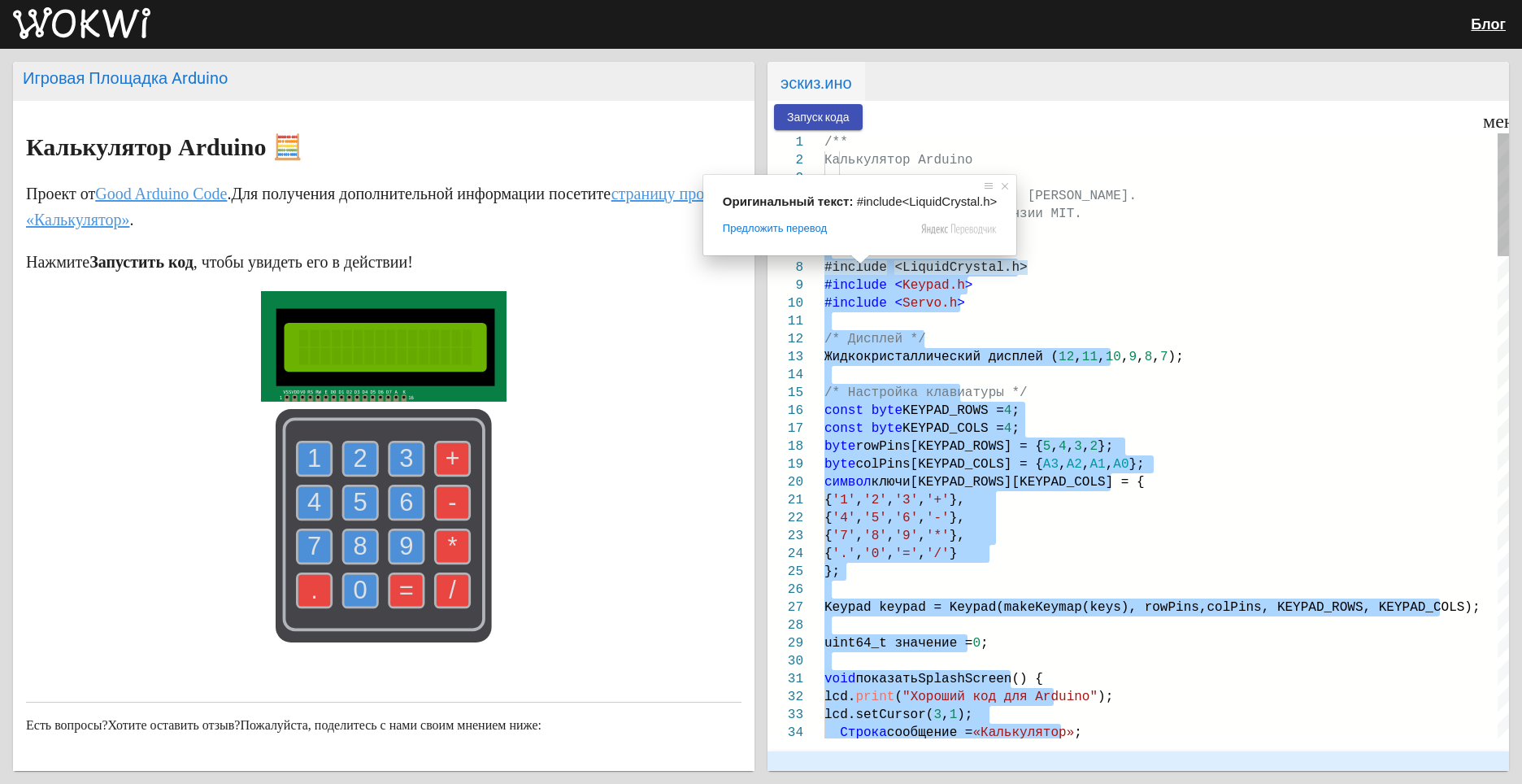
drag, startPoint x: 837, startPoint y: 337, endPoint x: 854, endPoint y: 260, distance: 78.9
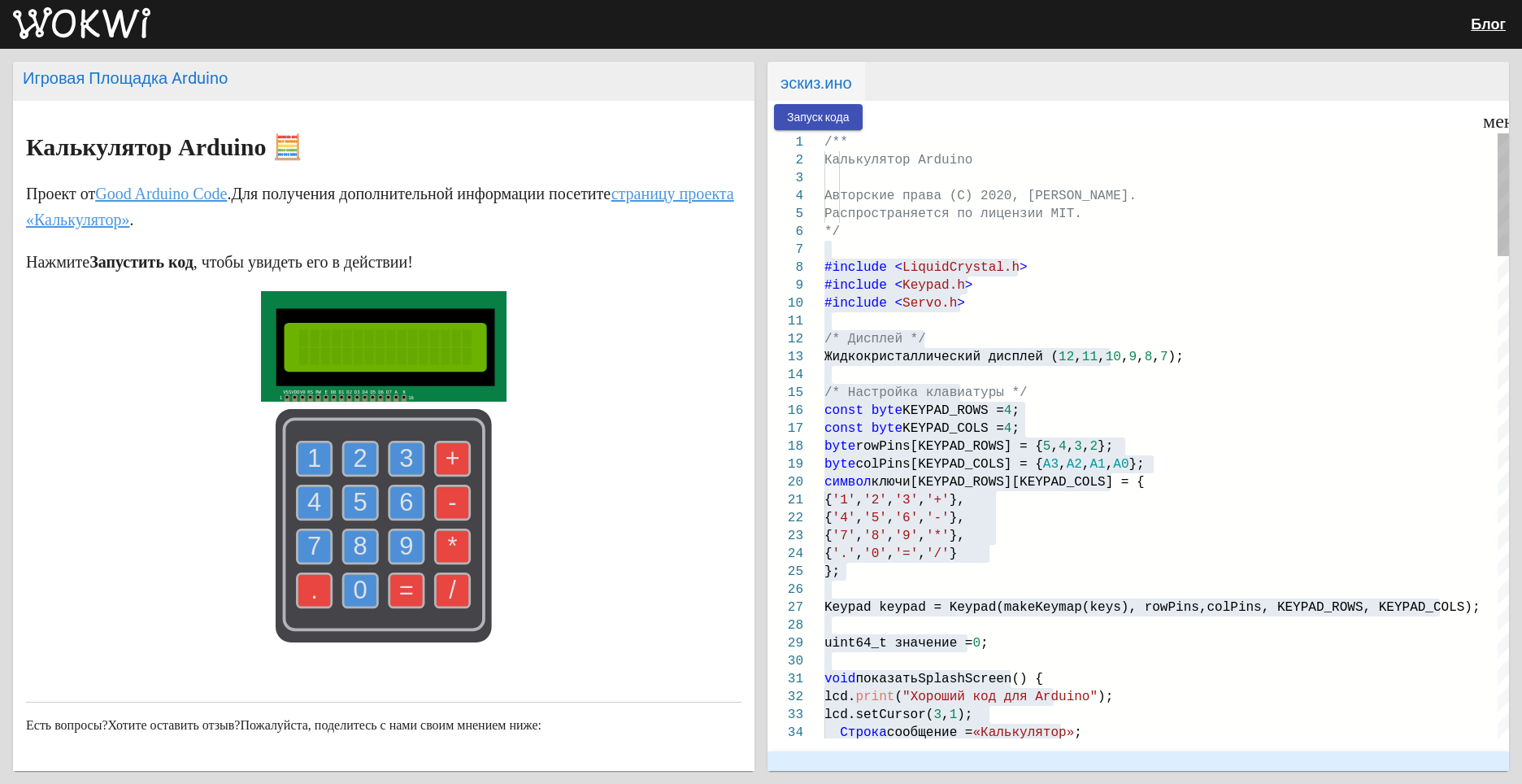
drag, startPoint x: 1108, startPoint y: 356, endPoint x: 1260, endPoint y: 390, distance: 155.8
click at [1255, 396] on body "Блог Игровая Площадка Arduino Калькулятор Arduino 🧮 Проект от Good Arduino Code…" at bounding box center [761, 392] width 1522 height 784
drag, startPoint x: 817, startPoint y: 246, endPoint x: 915, endPoint y: 348, distance: 141.4
drag, startPoint x: 831, startPoint y: 266, endPoint x: 853, endPoint y: 306, distance: 45.7
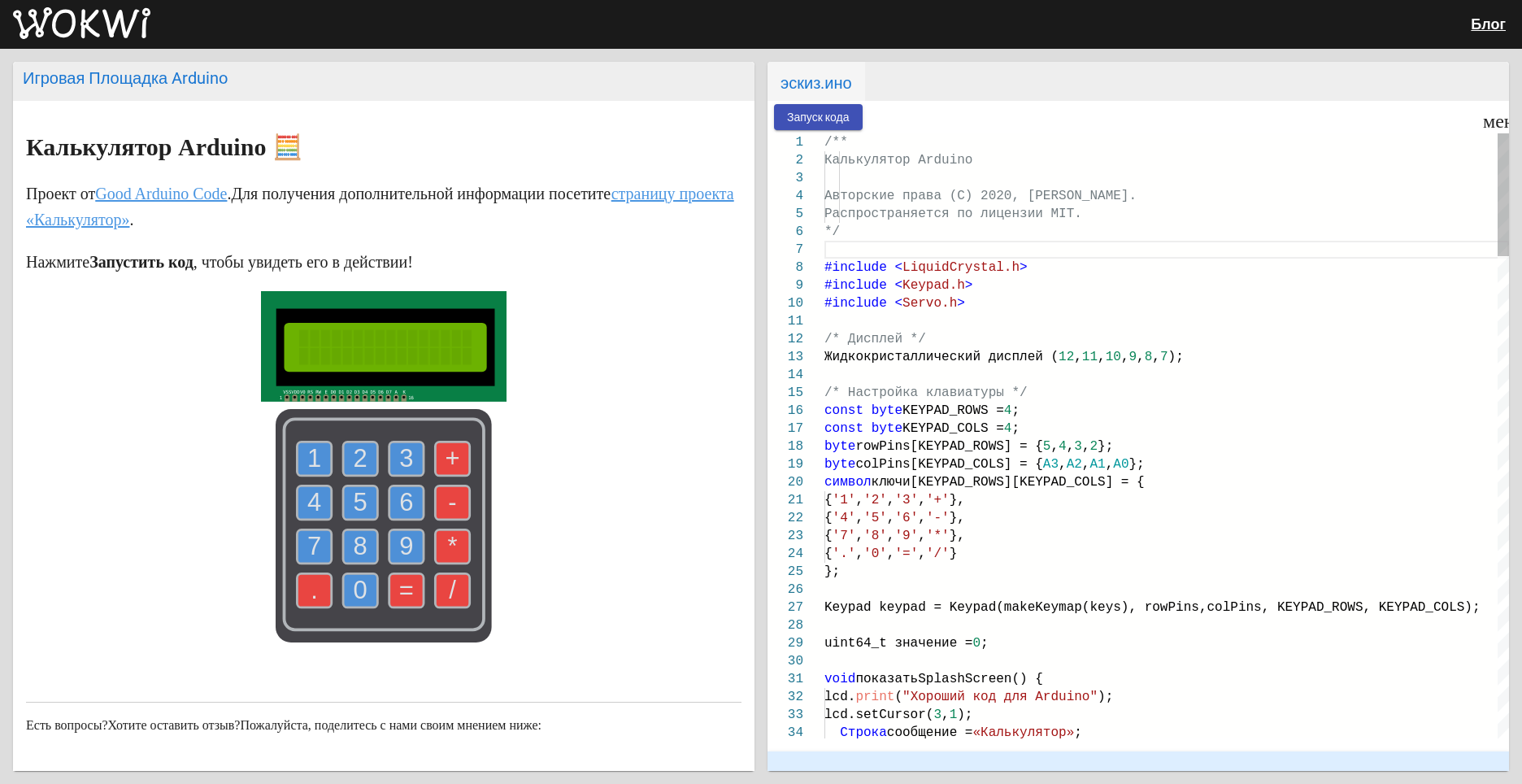
drag, startPoint x: 830, startPoint y: 252, endPoint x: 858, endPoint y: 300, distance: 55.6
drag, startPoint x: 835, startPoint y: 255, endPoint x: 835, endPoint y: 281, distance: 26.0
drag, startPoint x: 813, startPoint y: 277, endPoint x: 888, endPoint y: 496, distance: 231.5
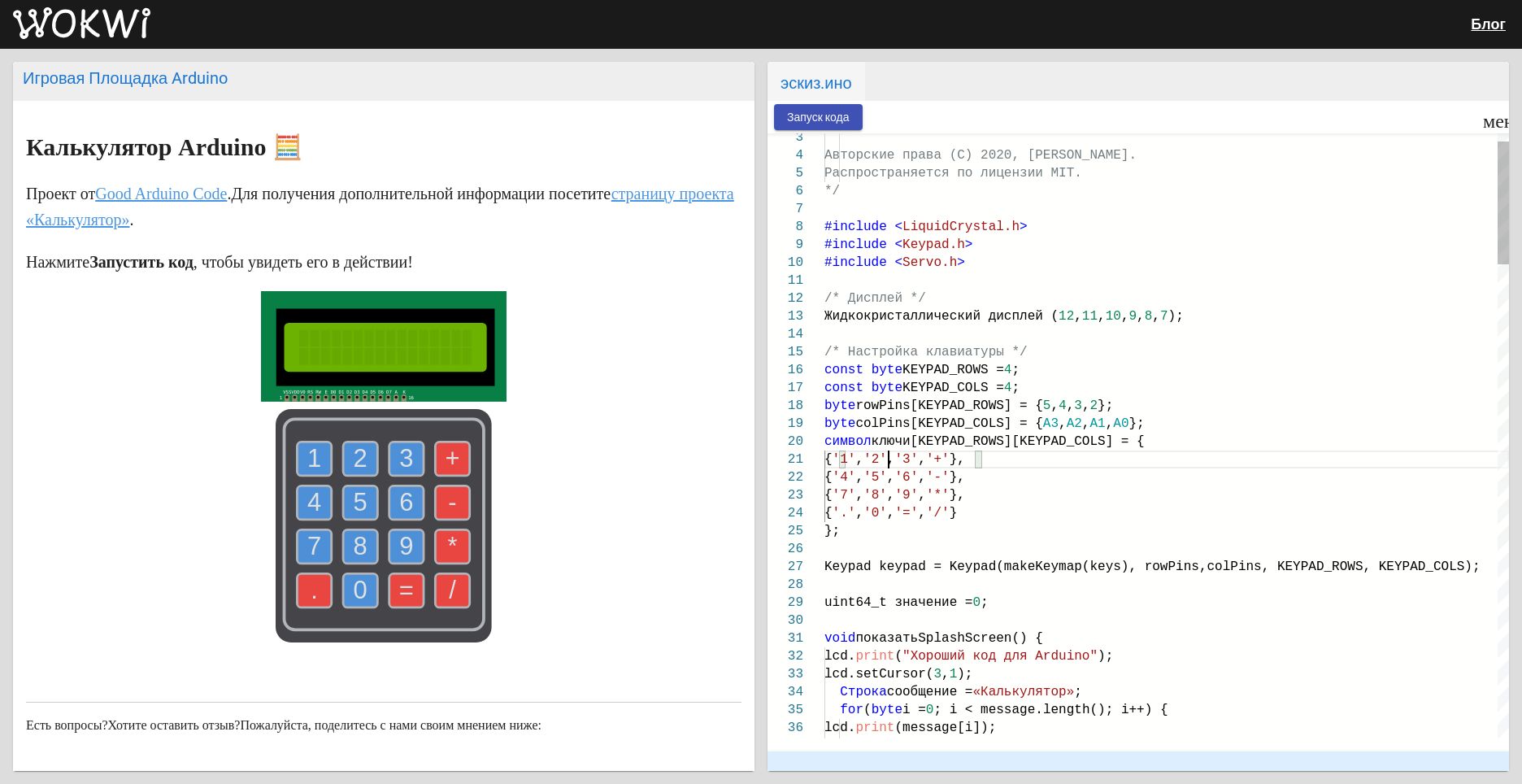
scroll to position [0, 64]
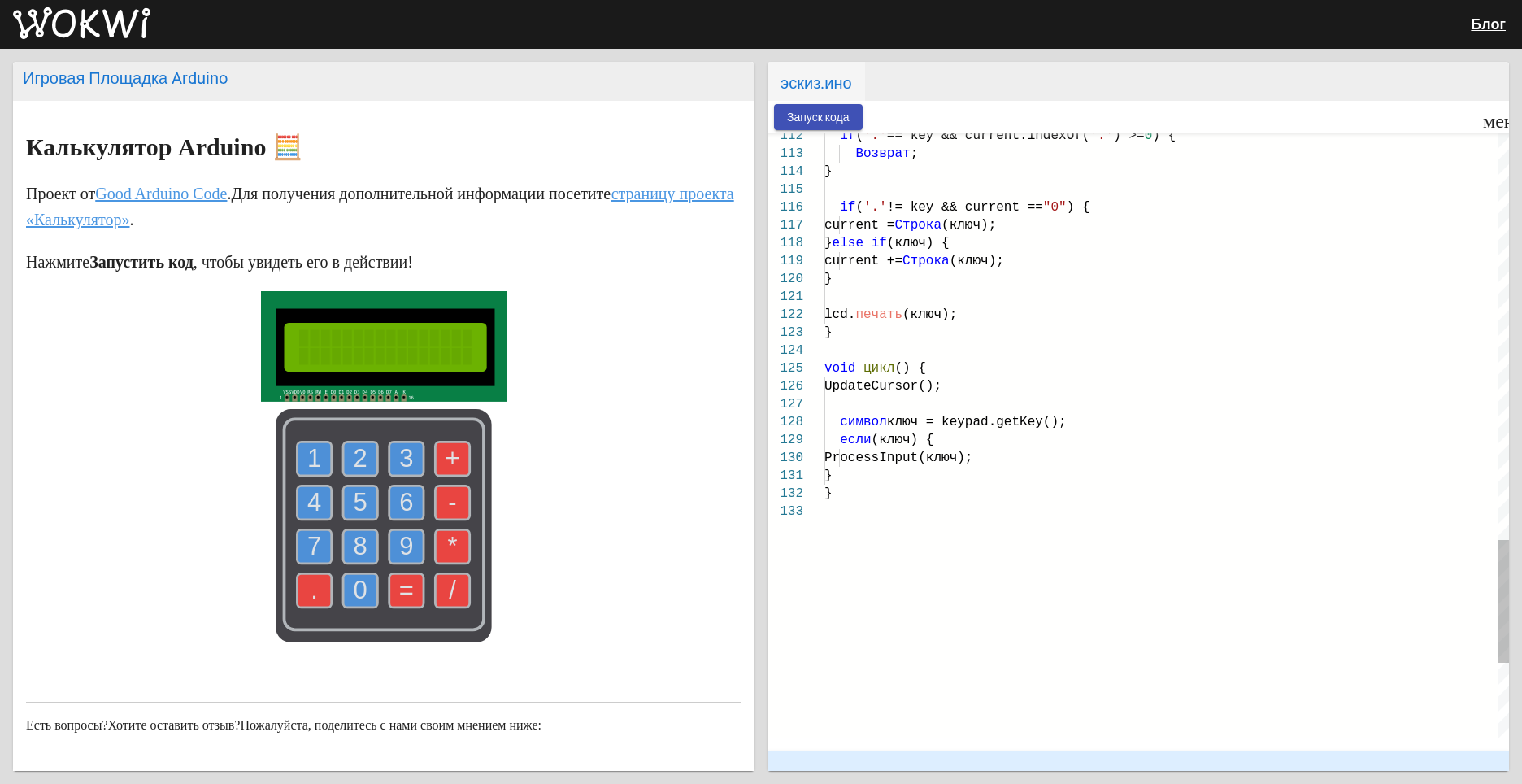
drag, startPoint x: 831, startPoint y: 503, endPoint x: 824, endPoint y: 492, distance: 13.0
click at [1128, 392] on div "UpdateCursor();" at bounding box center [1166, 386] width 685 height 18
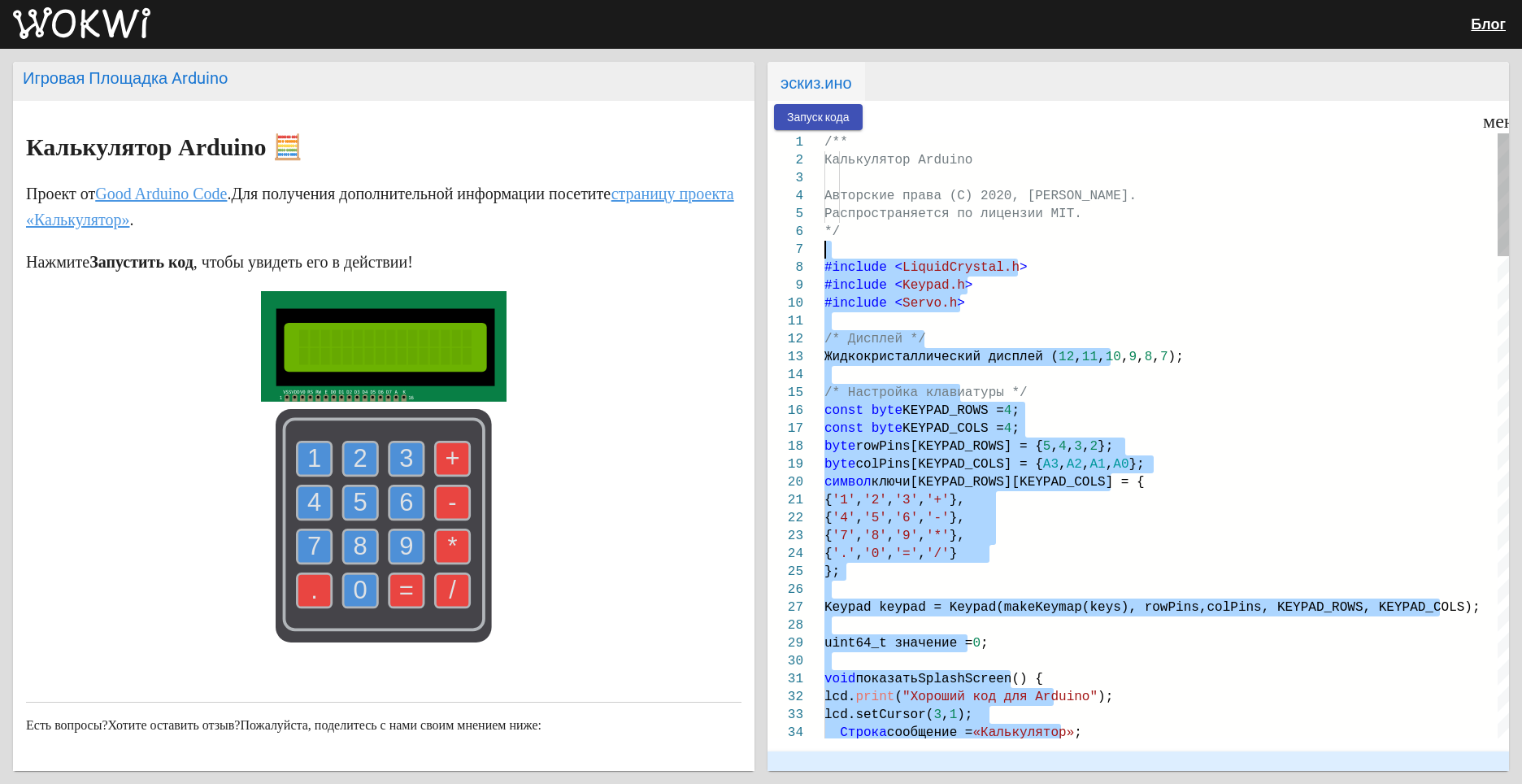
drag, startPoint x: 825, startPoint y: 369, endPoint x: 1128, endPoint y: 243, distance: 328.2
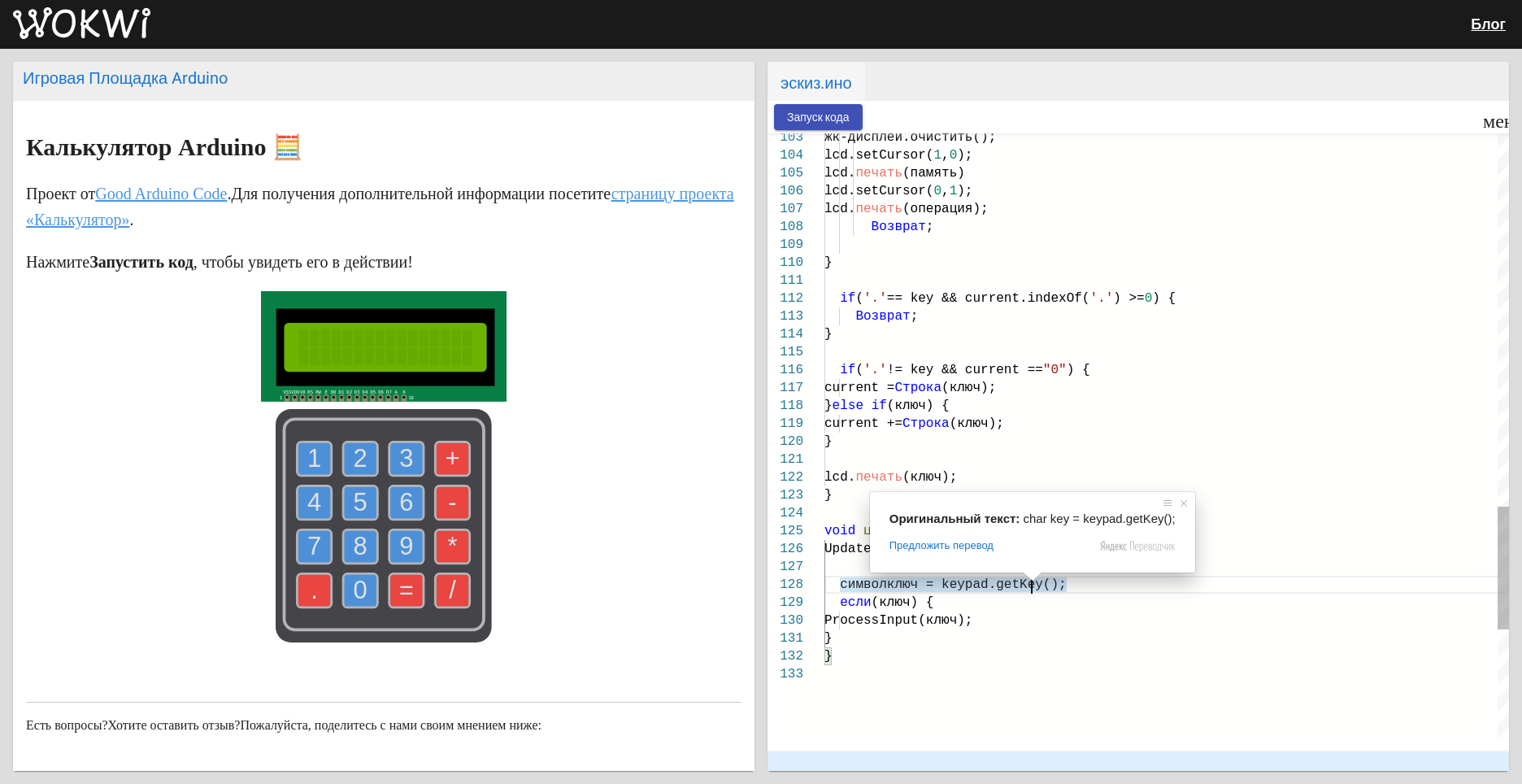
drag, startPoint x: 1039, startPoint y: 583, endPoint x: 1089, endPoint y: 584, distance: 50.0
click at [1089, 584] on div "символ ключ = keypad.getKey();" at bounding box center [1166, 585] width 685 height 18
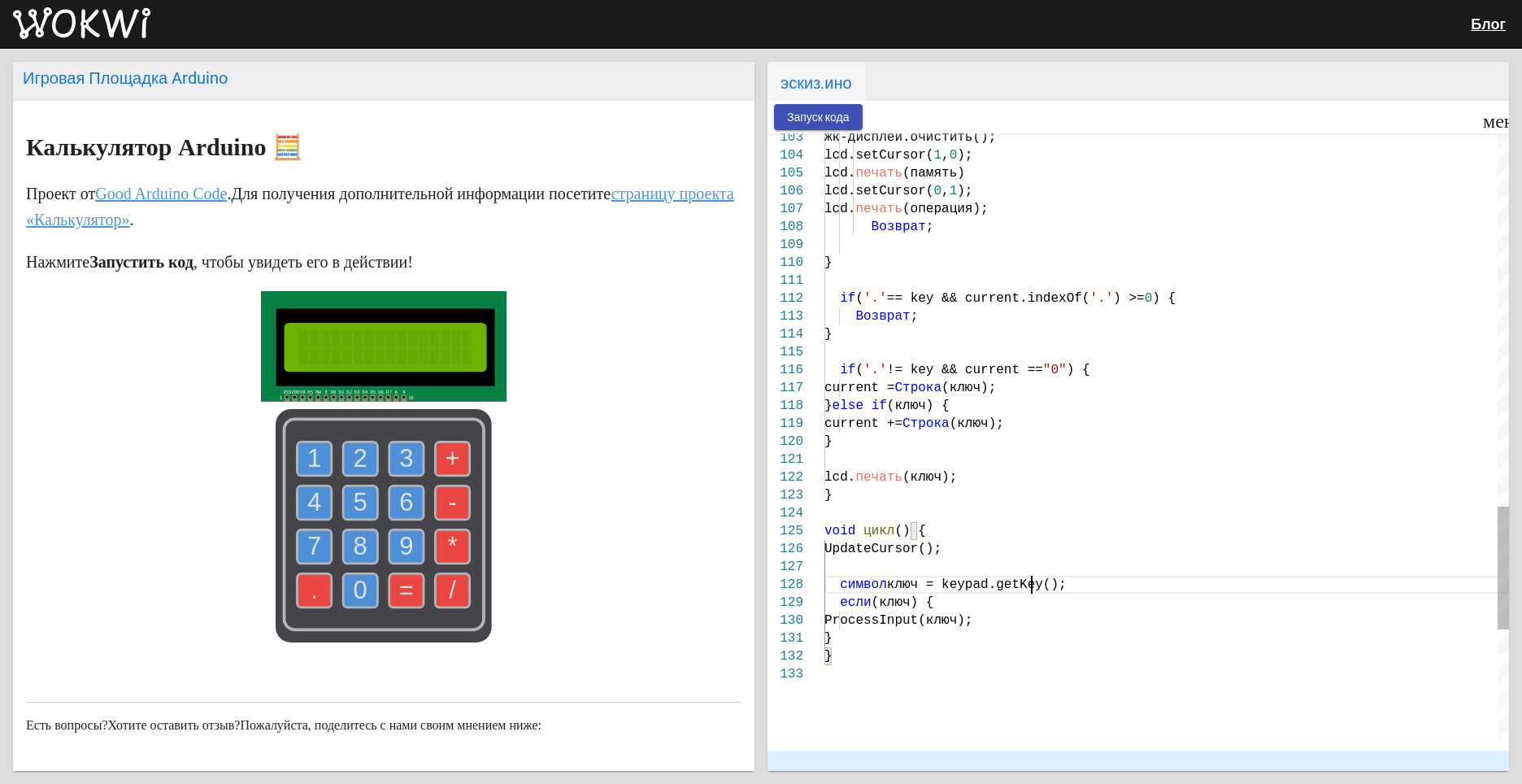
drag, startPoint x: 823, startPoint y: 659, endPoint x: 831, endPoint y: 656, distance: 8.5
drag, startPoint x: 823, startPoint y: 653, endPoint x: 832, endPoint y: 660, distance: 11.4
drag, startPoint x: 822, startPoint y: 660, endPoint x: 989, endPoint y: 733, distance: 182.3
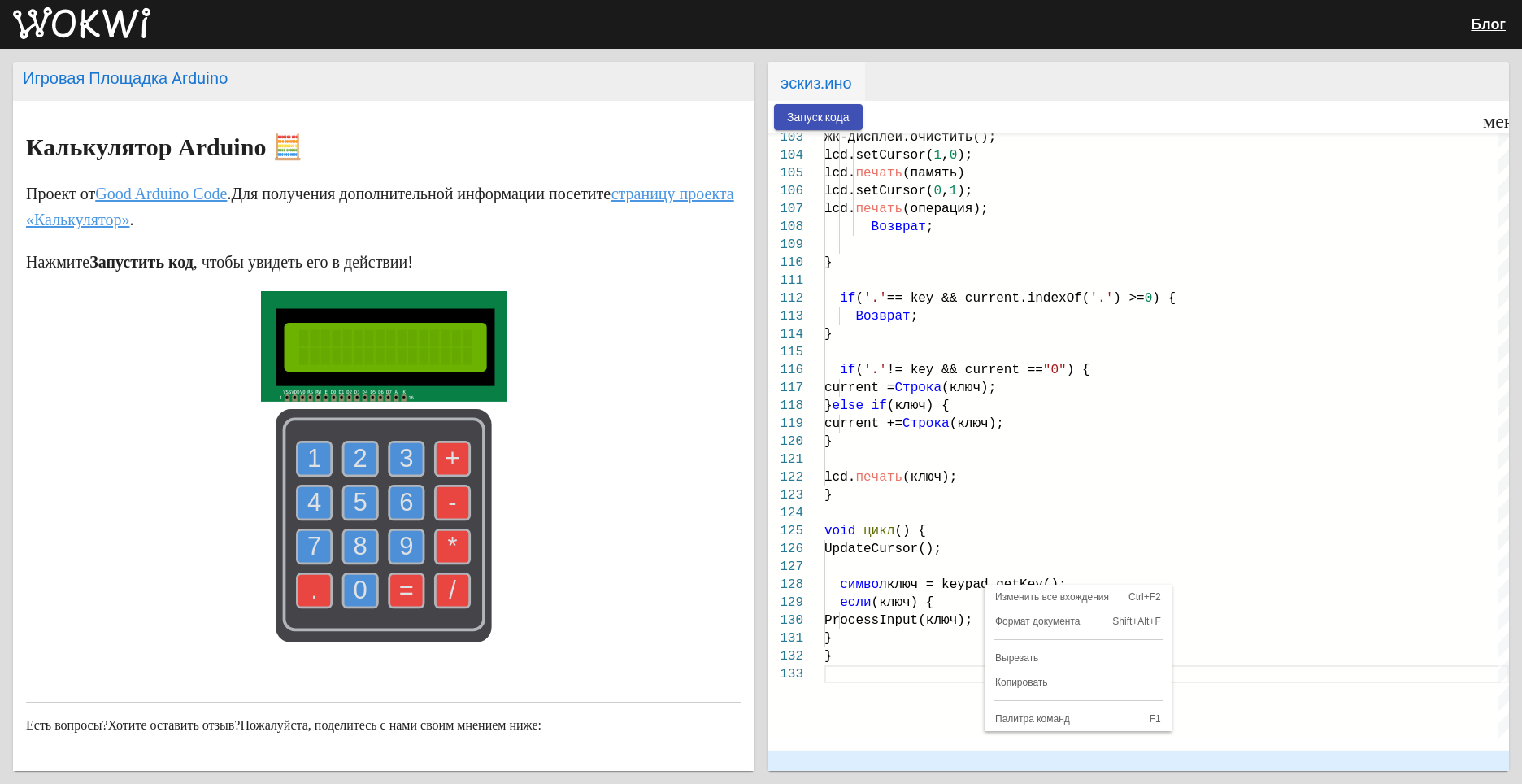
click at [867, 751] on mat-expansion-panel-header at bounding box center [1138, 761] width 741 height 20
drag, startPoint x: 825, startPoint y: 653, endPoint x: 1152, endPoint y: 54, distance: 682.4
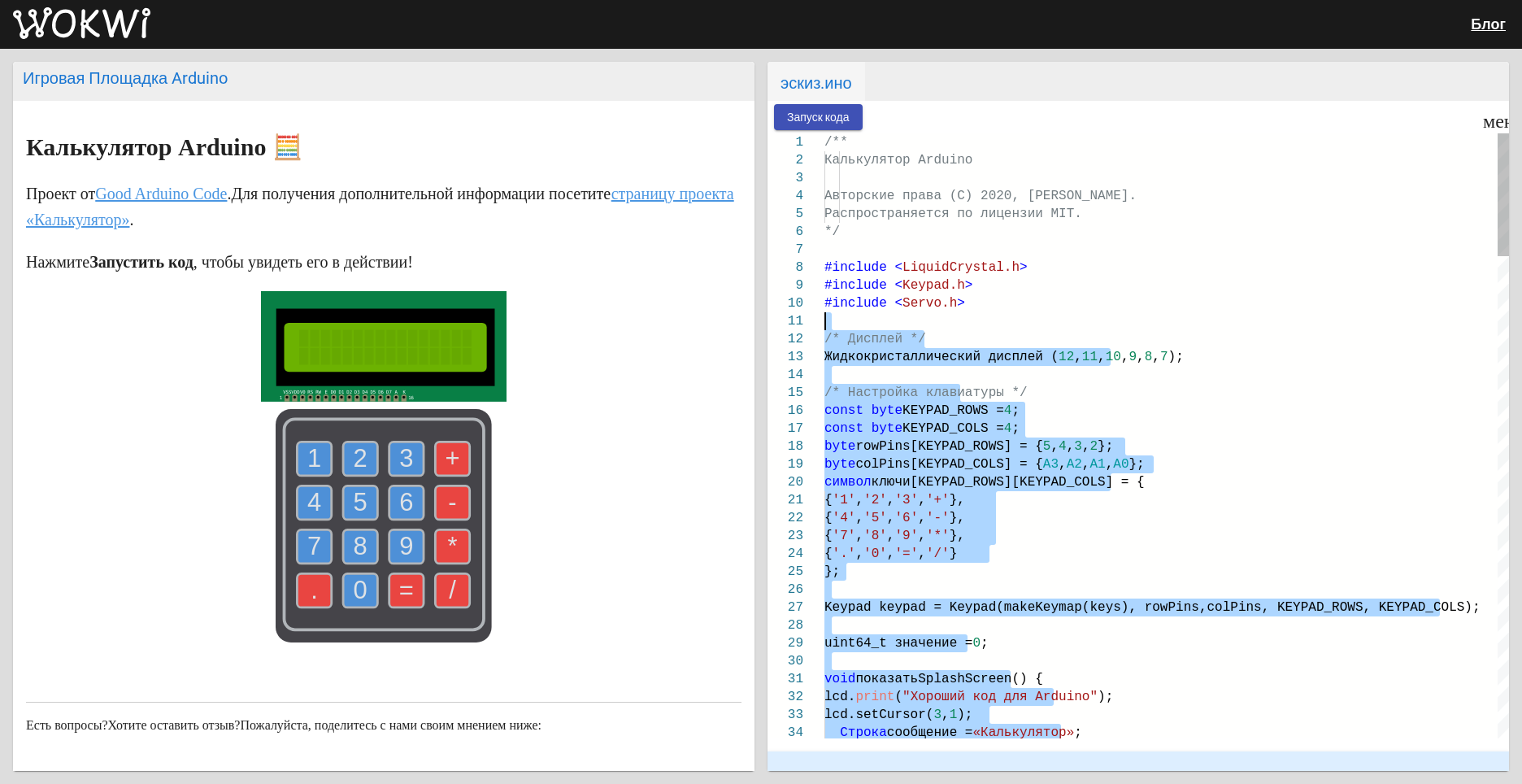
type textarea "/** Arduino Calculator Copyright (C) 2020, Uri Shaked. Released under the MIT L…"
drag, startPoint x: 829, startPoint y: 654, endPoint x: 979, endPoint y: 251, distance: 430.0
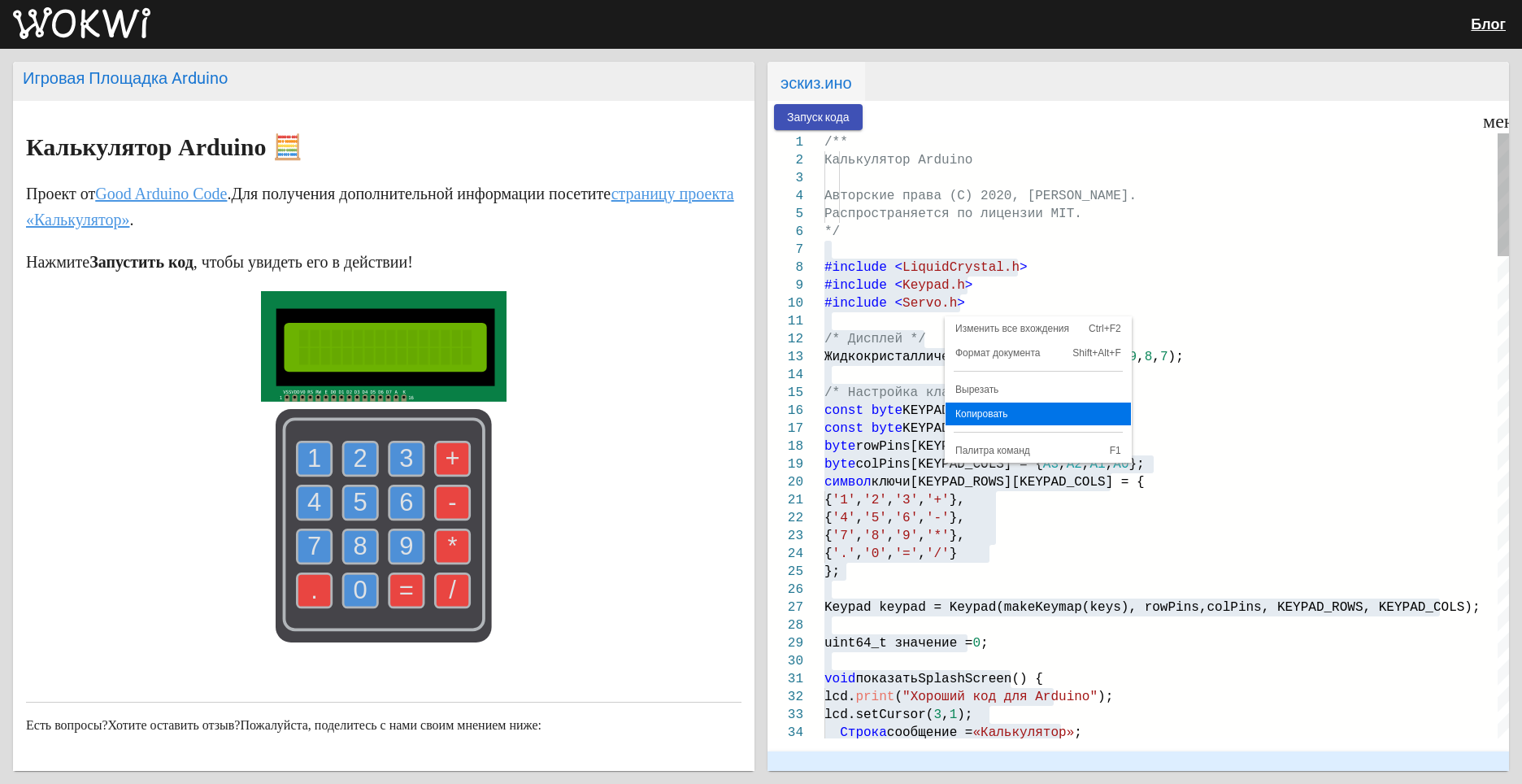
click at [980, 414] on span "Копировать" at bounding box center [1038, 413] width 186 height 10
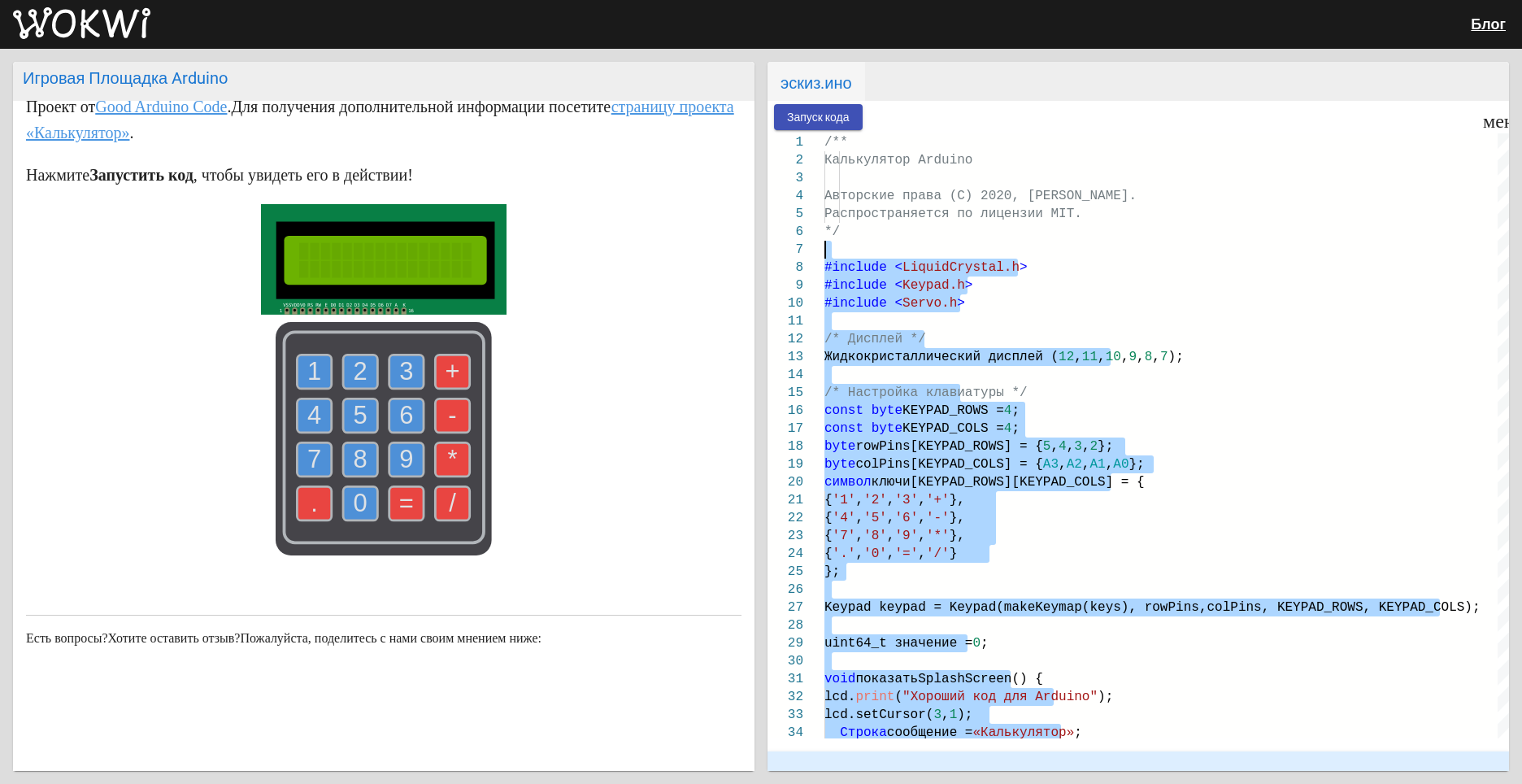
scroll to position [109, 0]
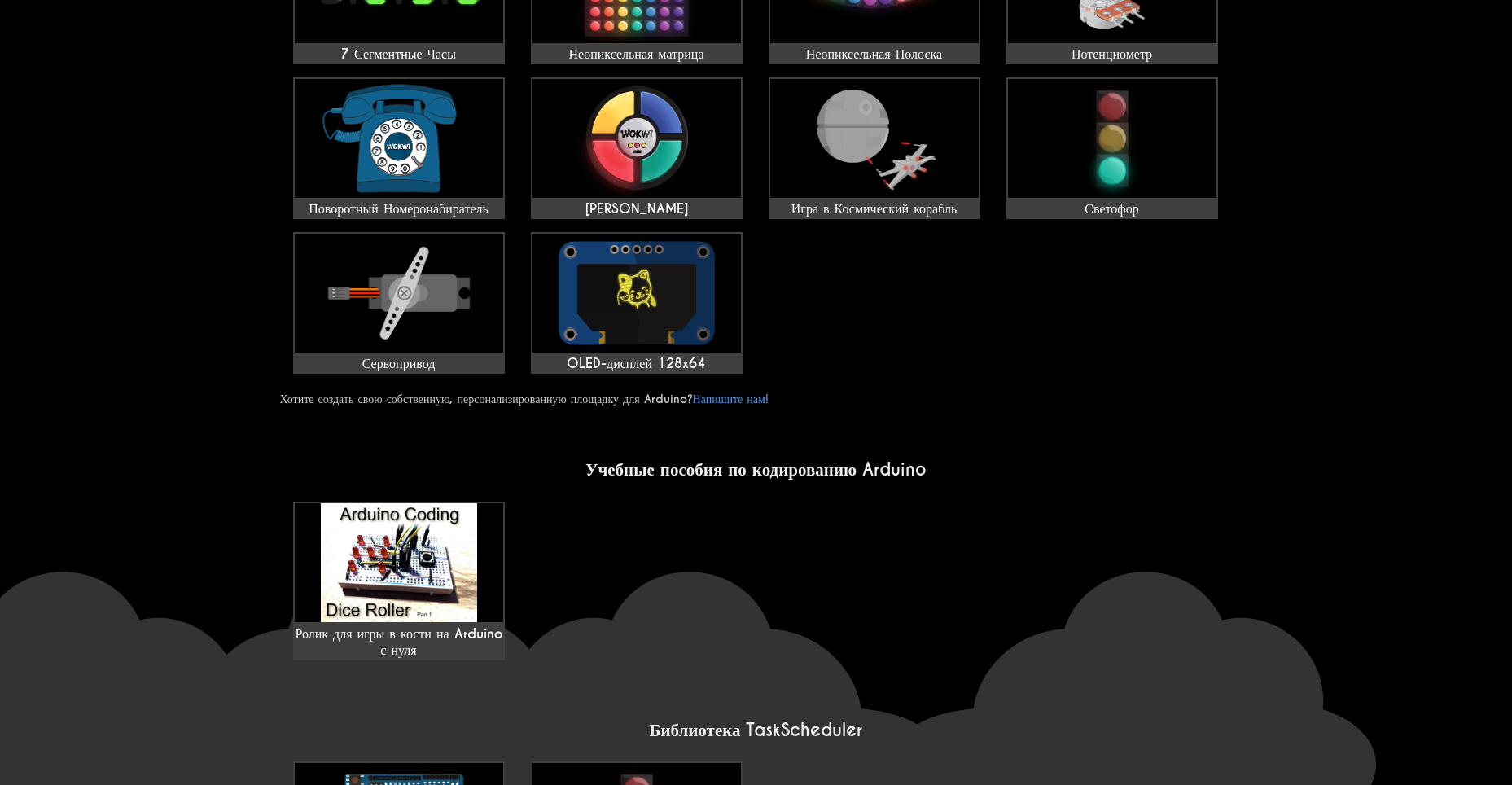
scroll to position [732, 0]
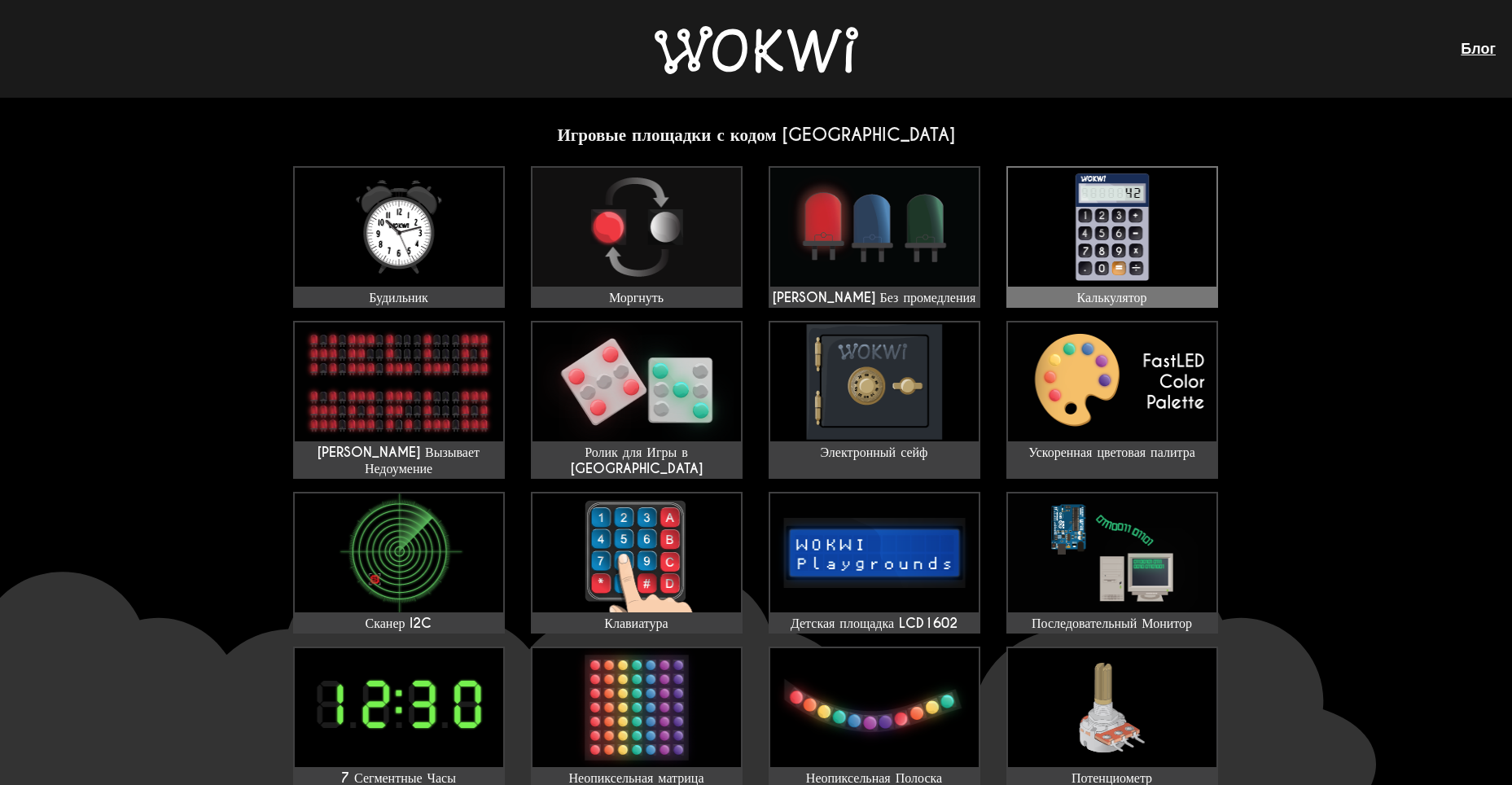
click at [1080, 250] on img at bounding box center [1112, 227] width 208 height 119
click at [1063, 271] on img at bounding box center [1112, 227] width 208 height 119
click at [1063, 274] on img at bounding box center [1112, 227] width 208 height 119
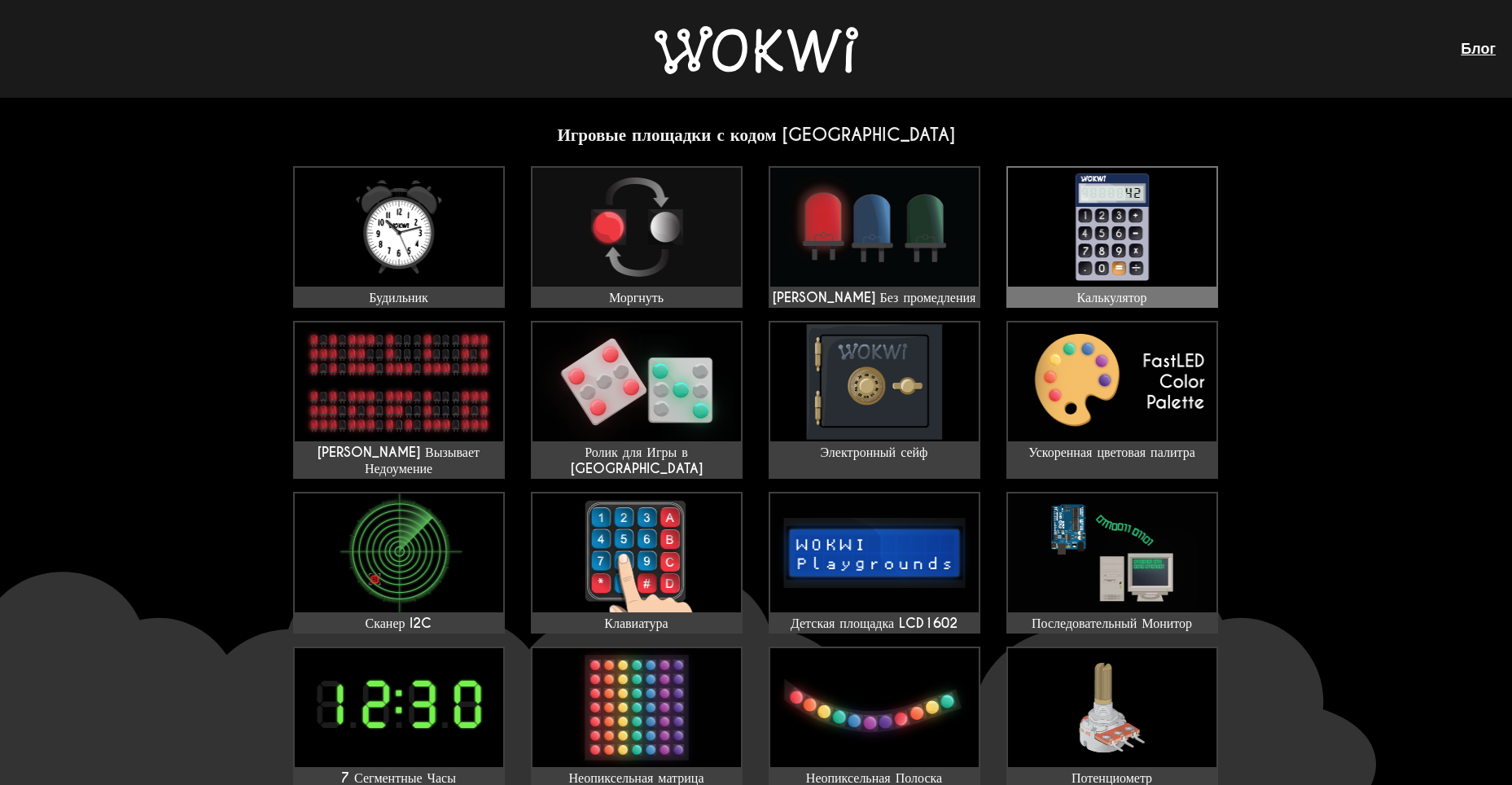
click at [1077, 250] on img at bounding box center [1112, 227] width 208 height 119
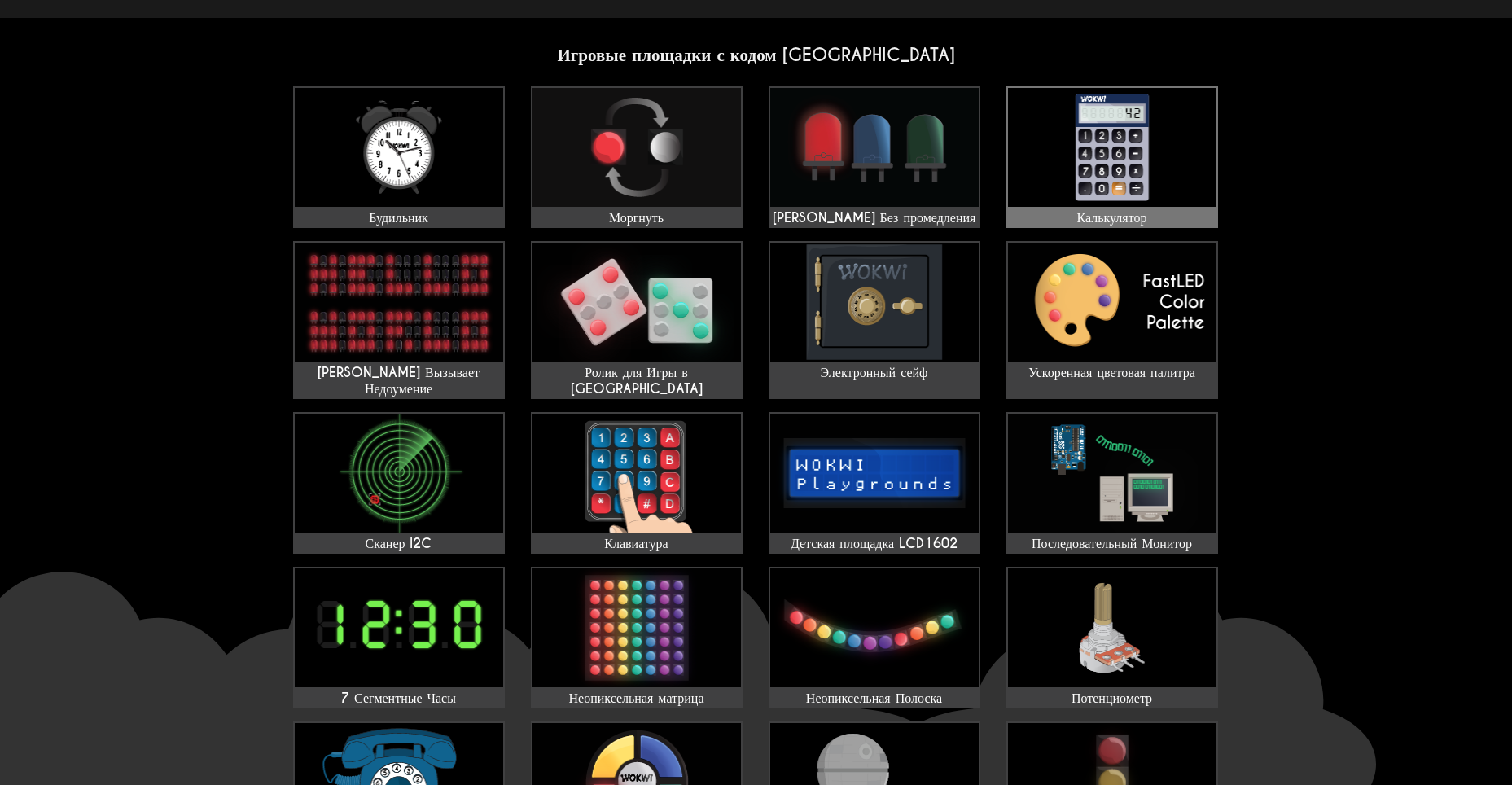
scroll to position [81, 0]
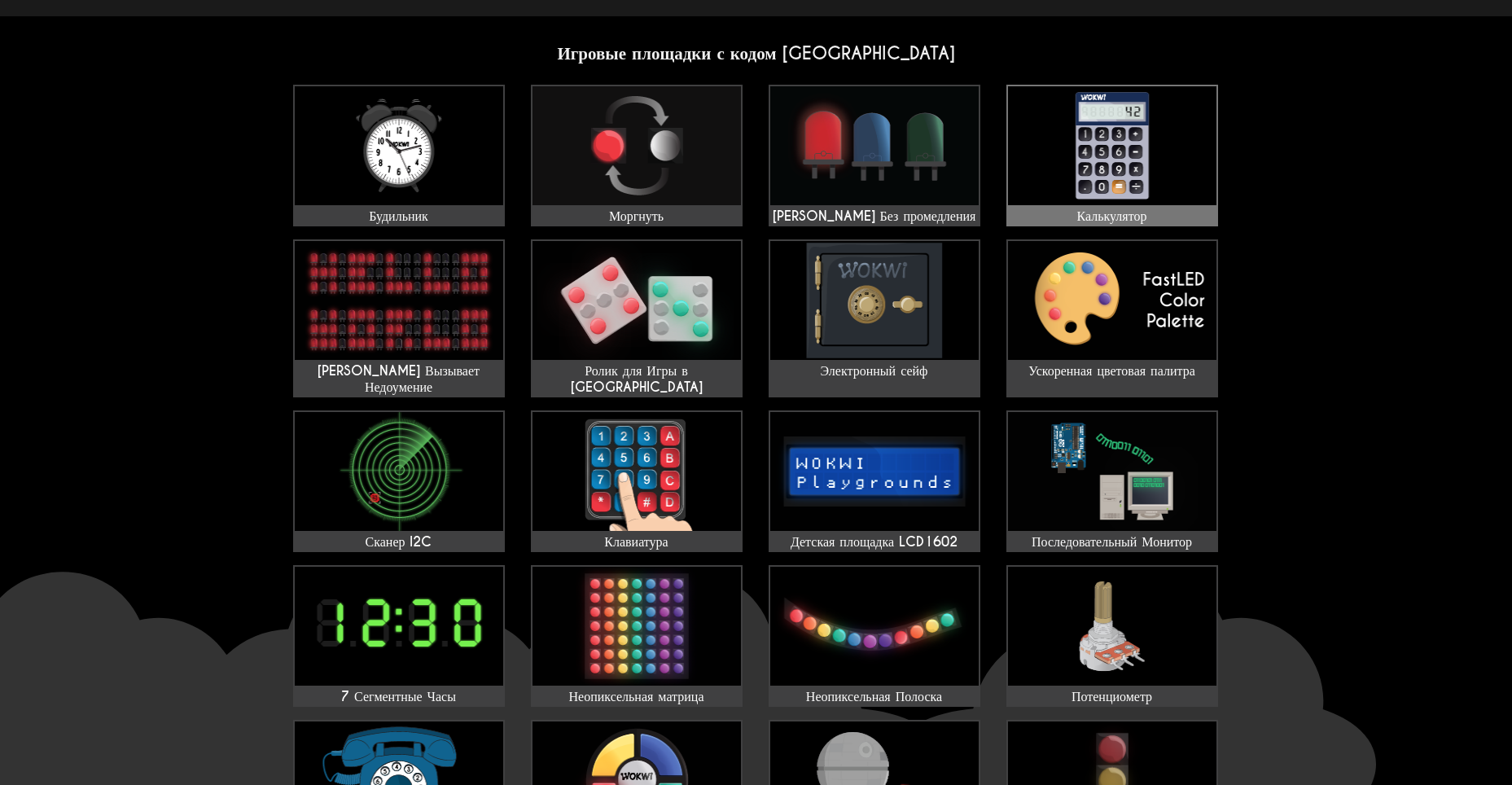
click at [1066, 133] on img at bounding box center [1112, 146] width 208 height 119
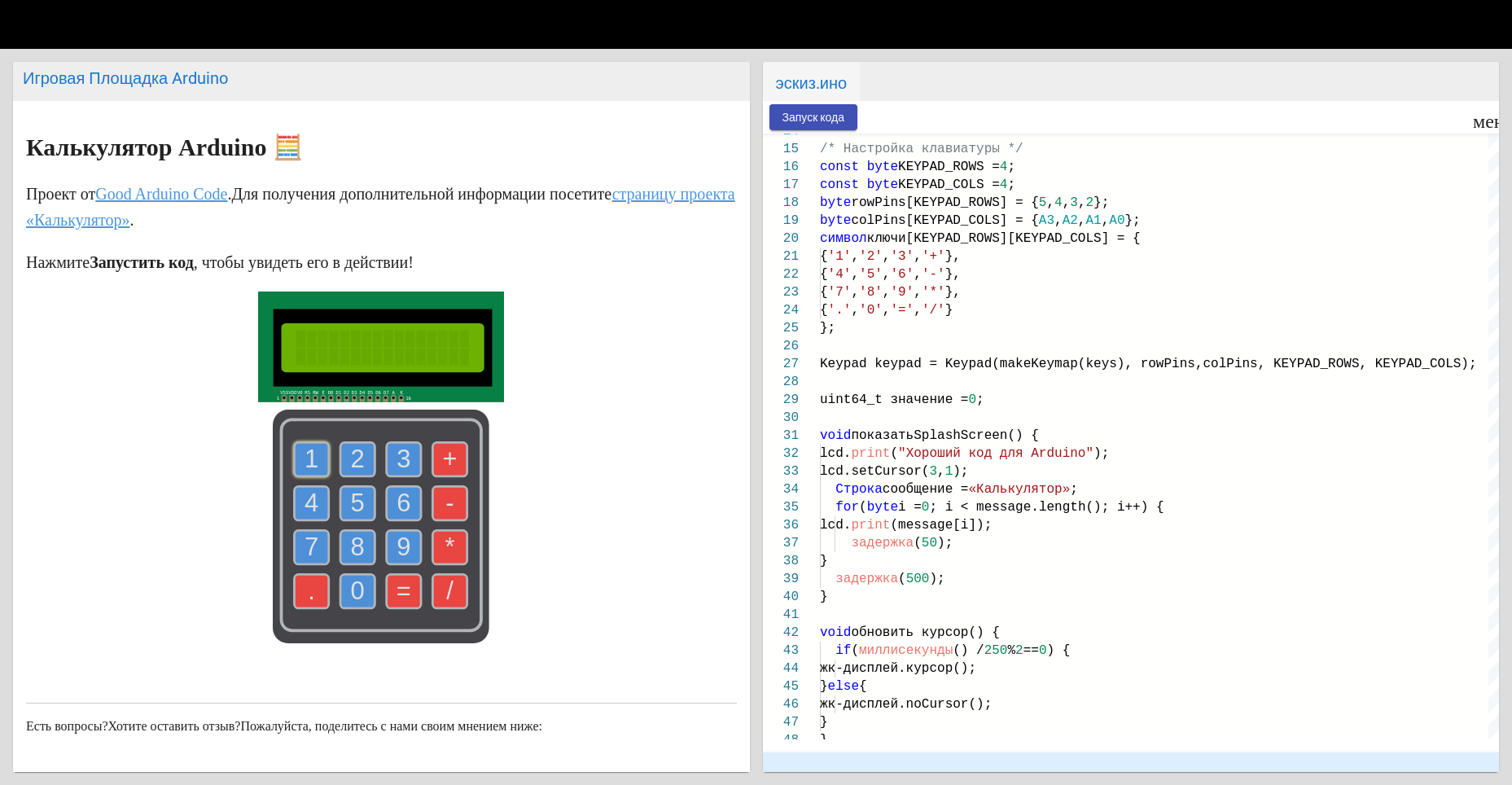
click at [305, 448] on text "1" at bounding box center [312, 458] width 14 height 28
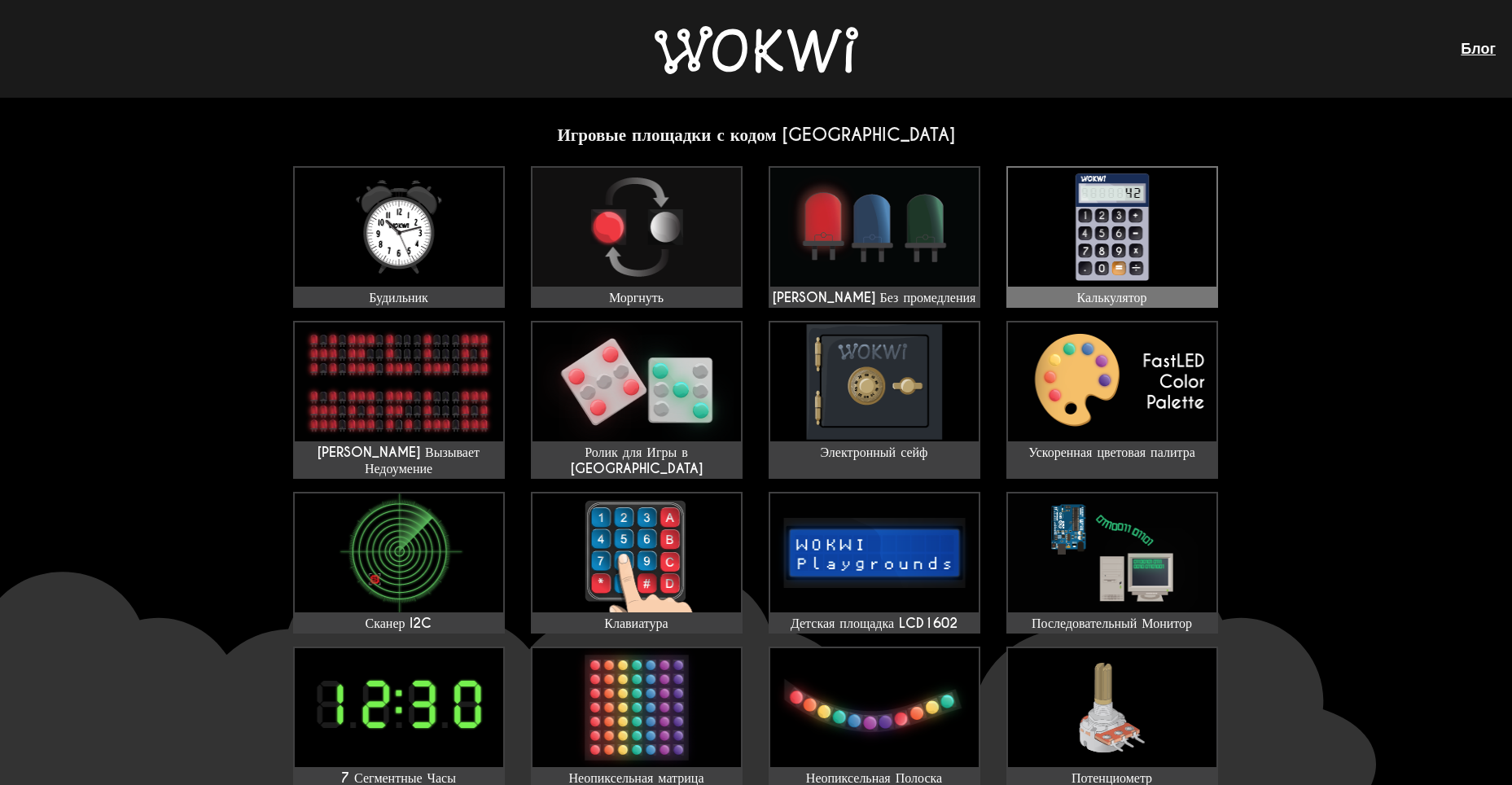
drag, startPoint x: 1085, startPoint y: 252, endPoint x: 1089, endPoint y: 263, distance: 11.7
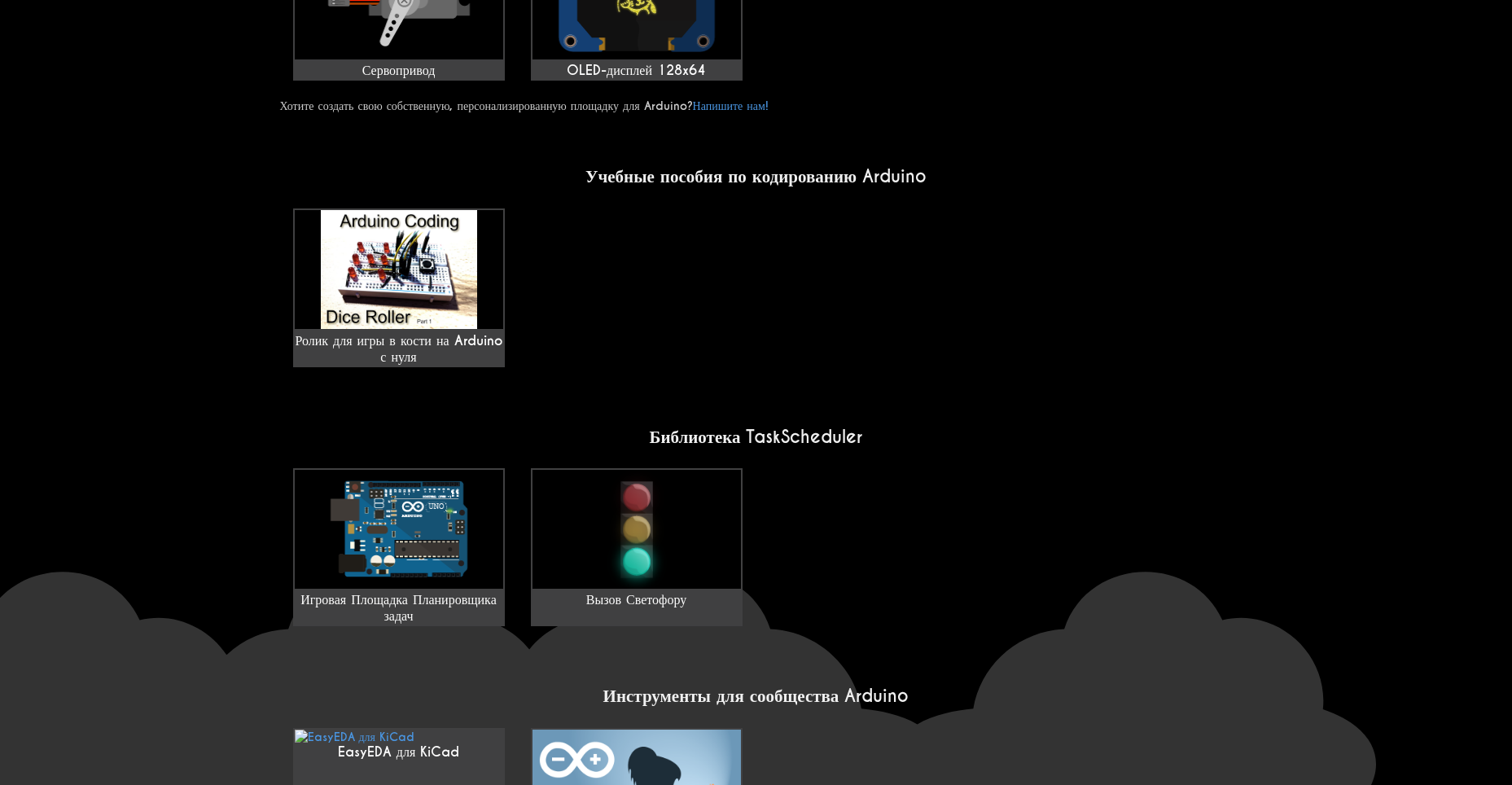
scroll to position [1139, 0]
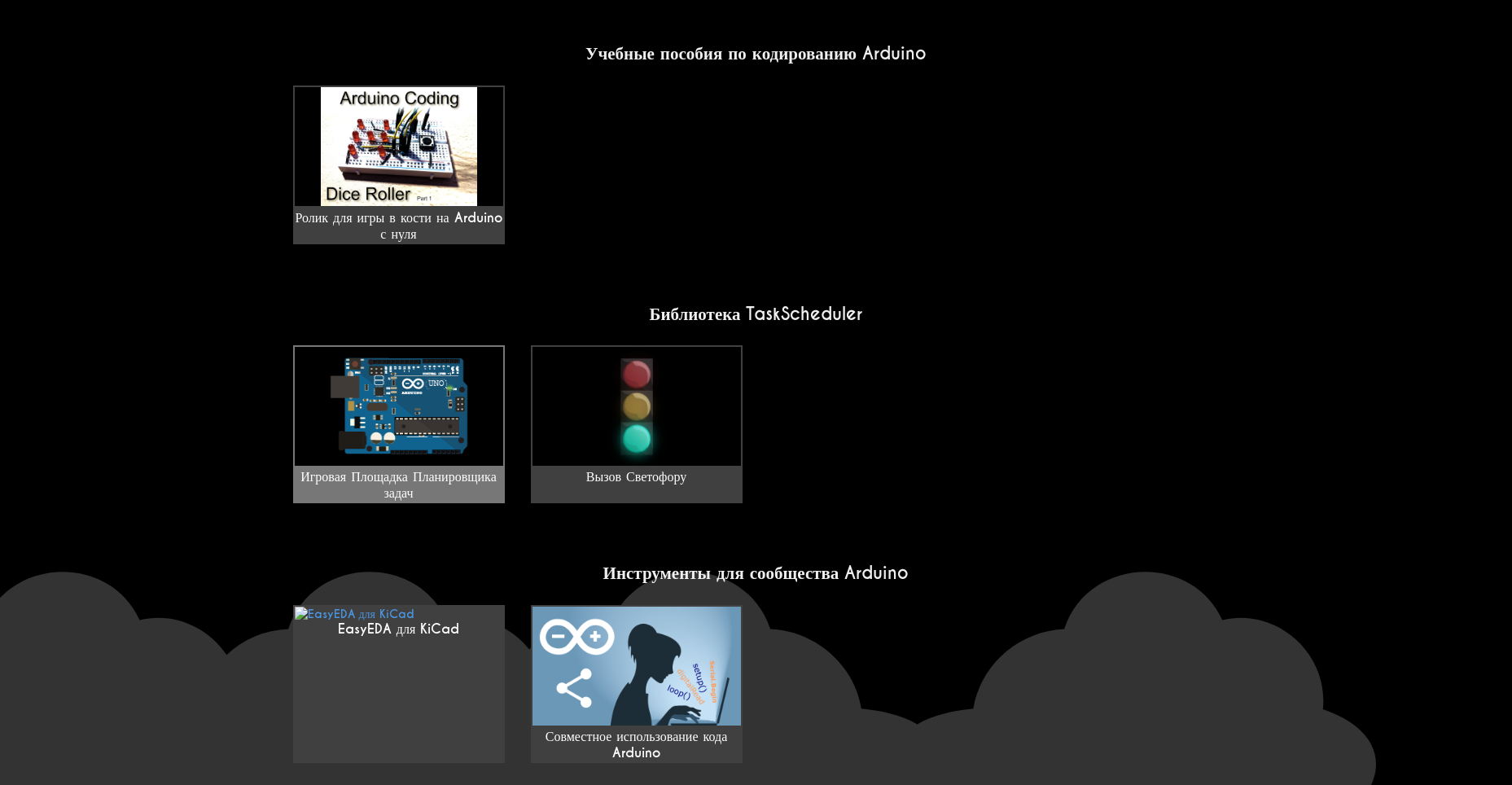
click at [358, 360] on img at bounding box center [399, 407] width 208 height 119
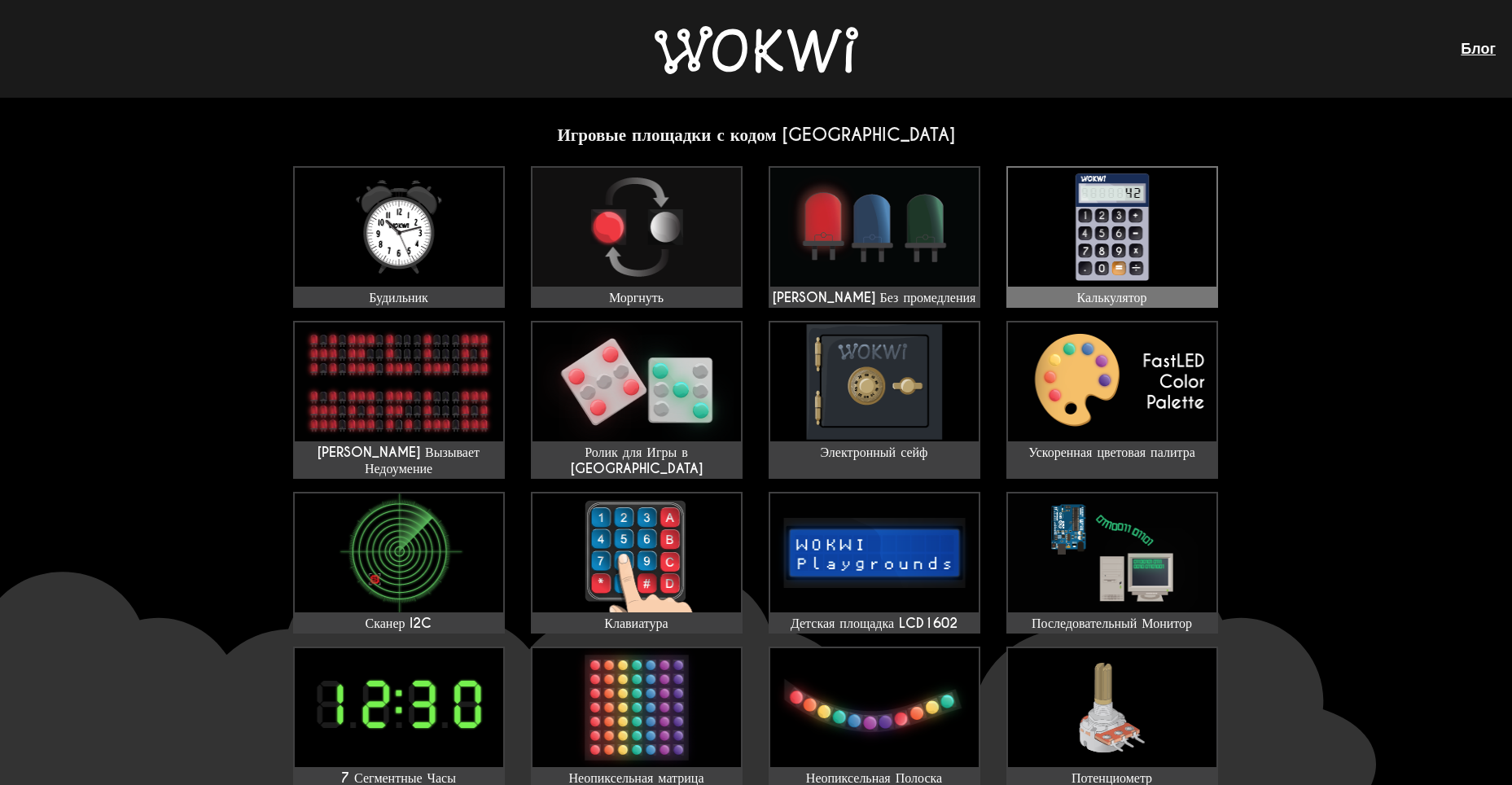
click at [1125, 252] on img at bounding box center [1112, 227] width 208 height 119
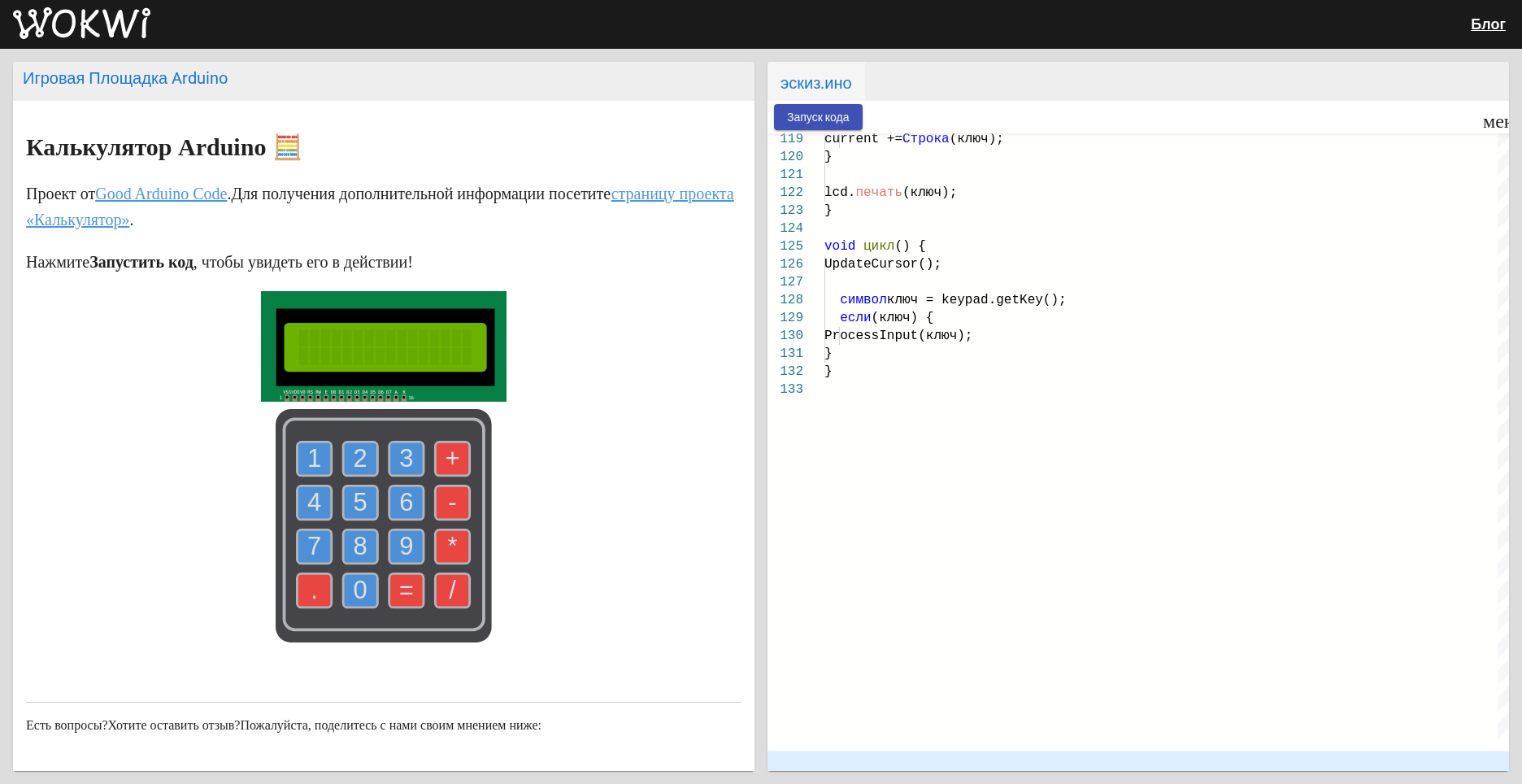
drag, startPoint x: 276, startPoint y: 352, endPoint x: 618, endPoint y: 340, distance: 342.2
click at [618, 340] on div at bounding box center [383, 469] width 716 height 358
click at [643, 467] on div at bounding box center [383, 469] width 716 height 358
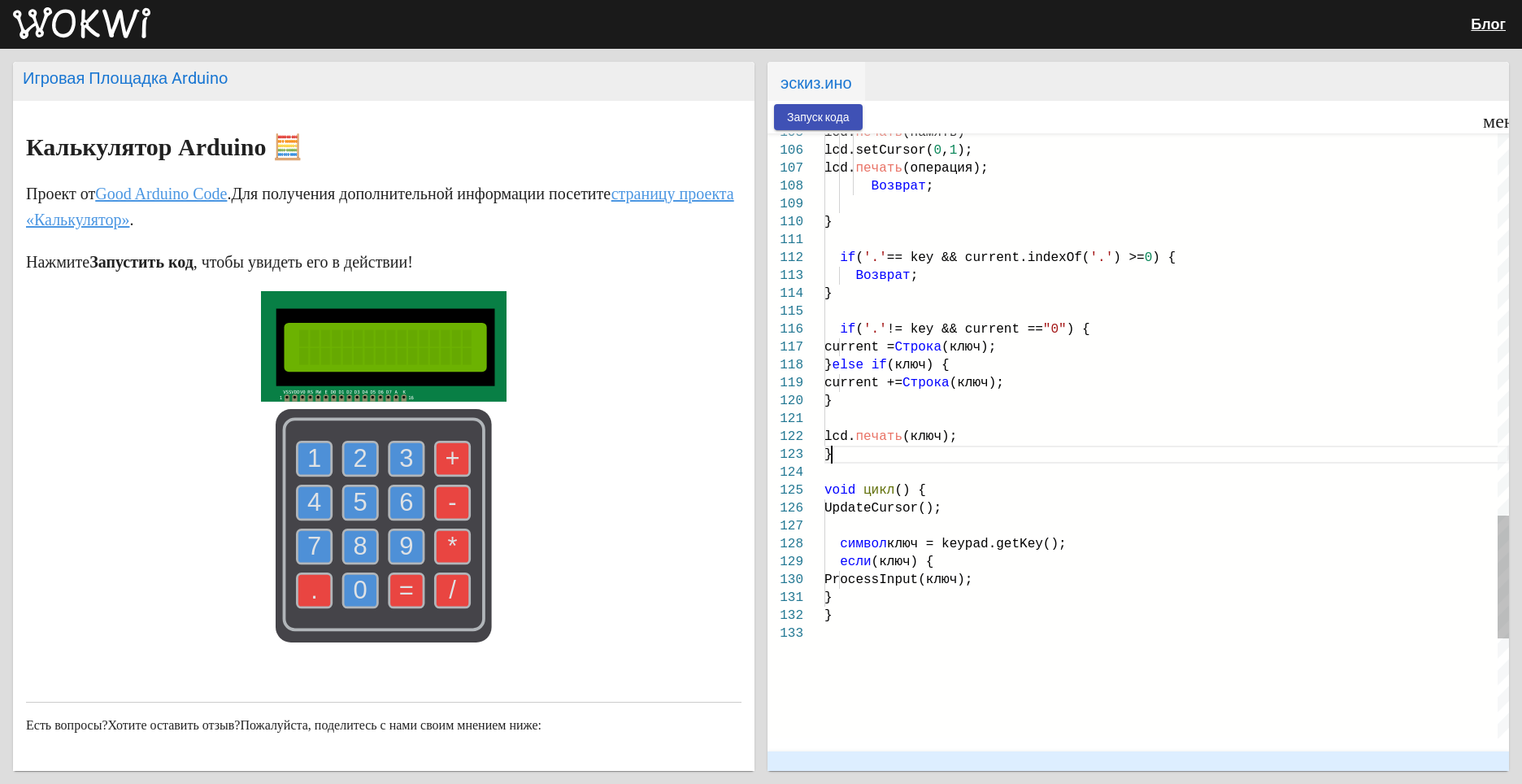
click at [877, 459] on div "}" at bounding box center [1166, 454] width 685 height 18
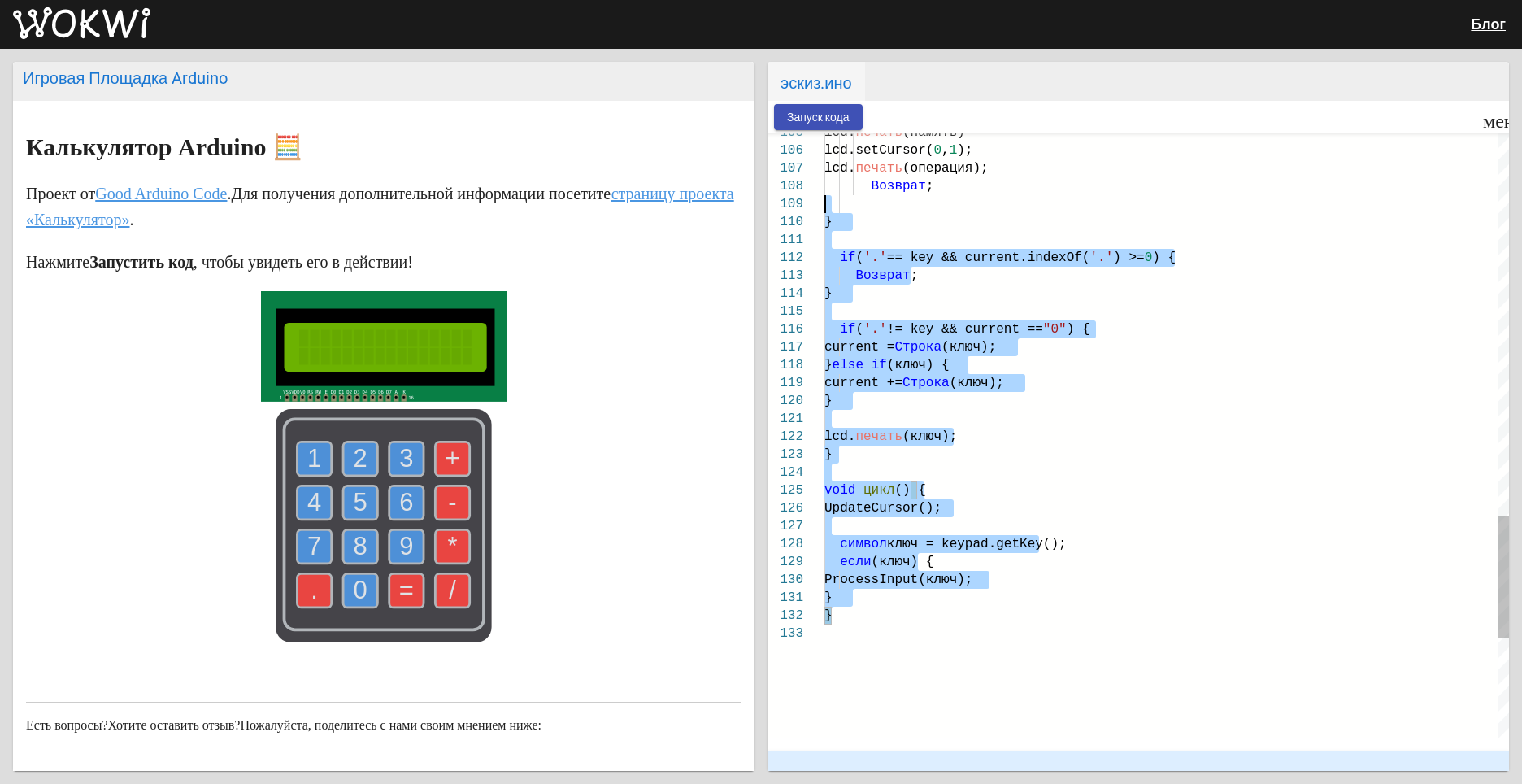
type textarea "/** Arduino Calculator Copyright (C) 2020, Uri Shaked. Released under the MIT L…"
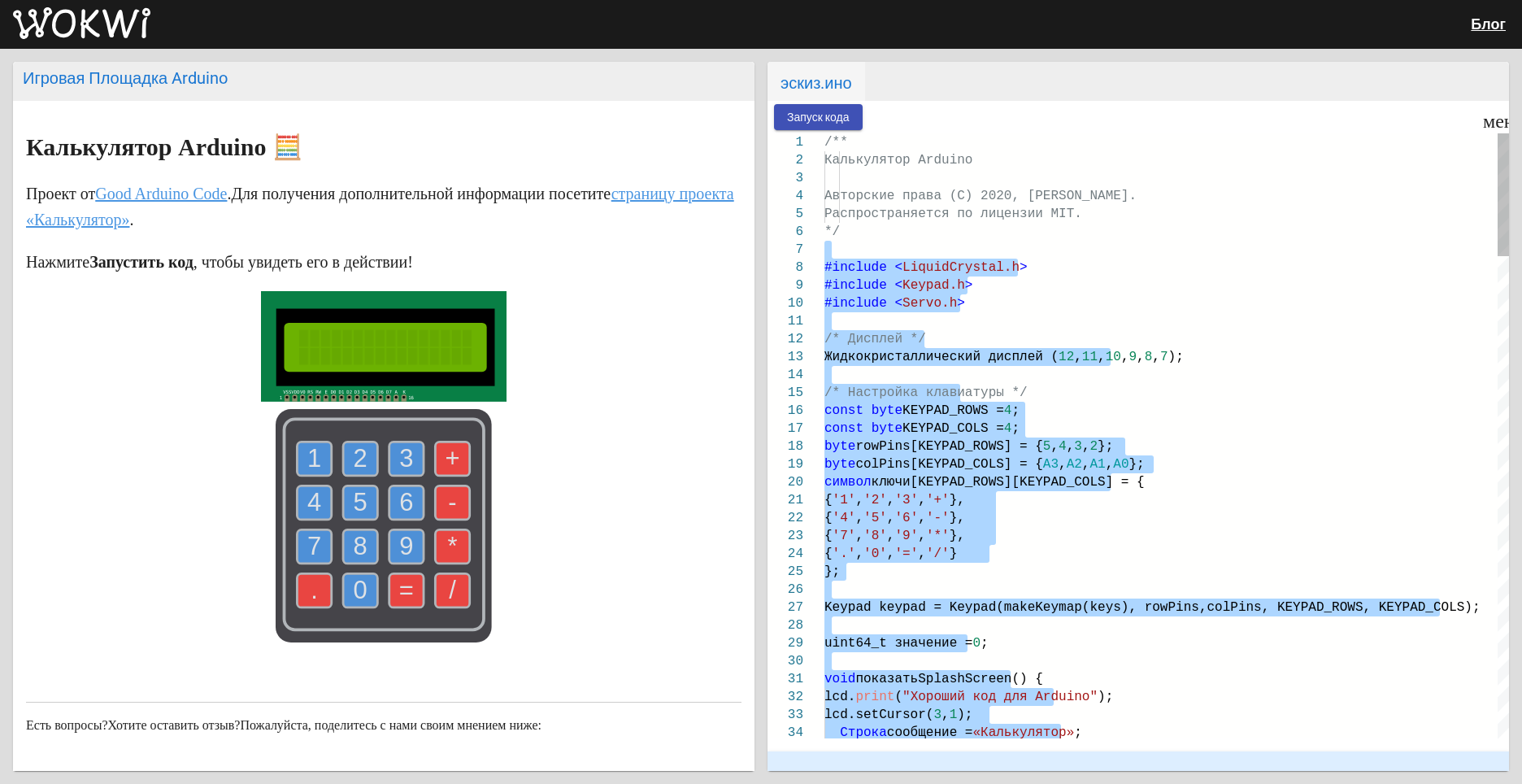
drag, startPoint x: 832, startPoint y: 618, endPoint x: 834, endPoint y: 254, distance: 364.0
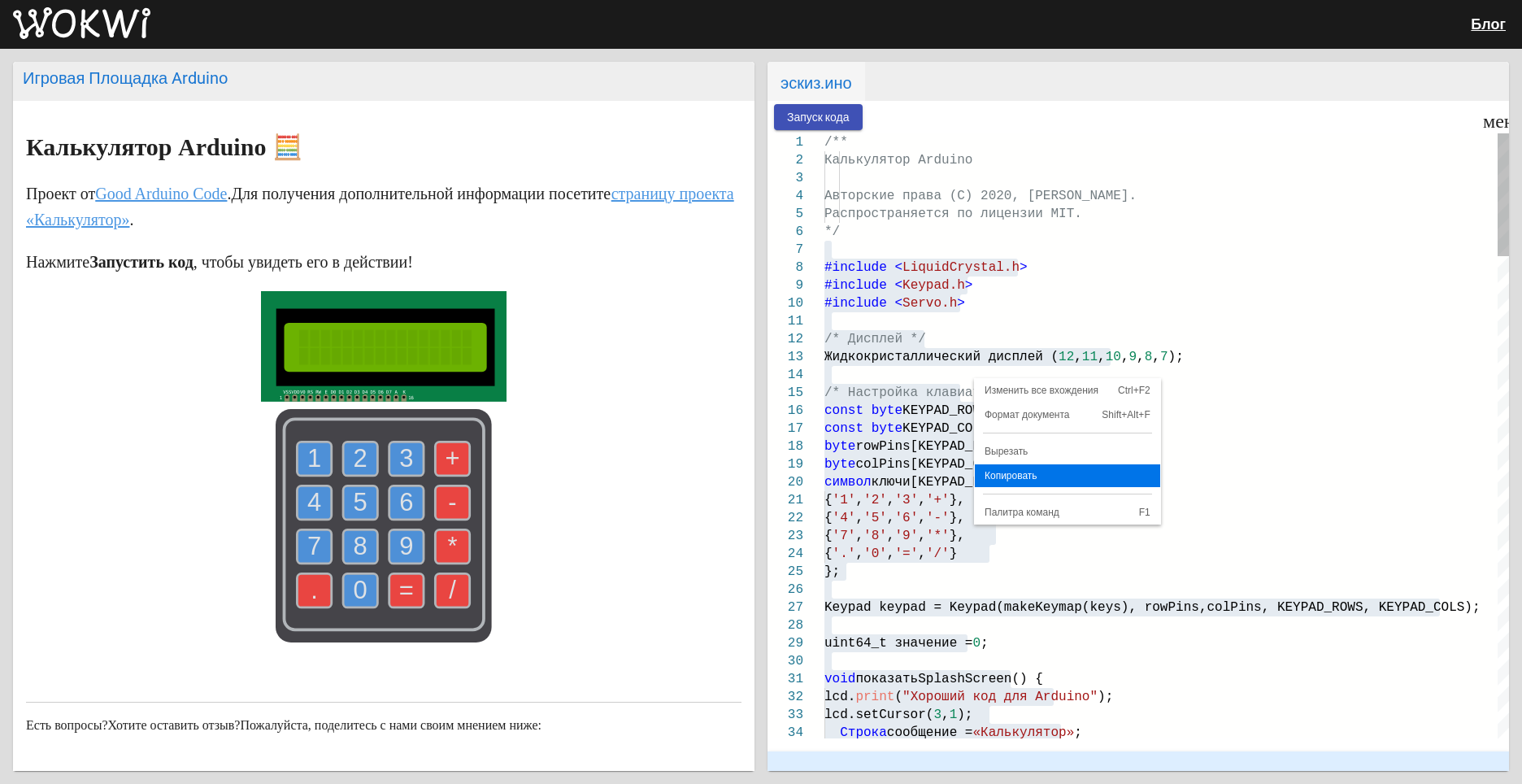
click at [1142, 476] on span "Копировать" at bounding box center [1068, 476] width 186 height 10
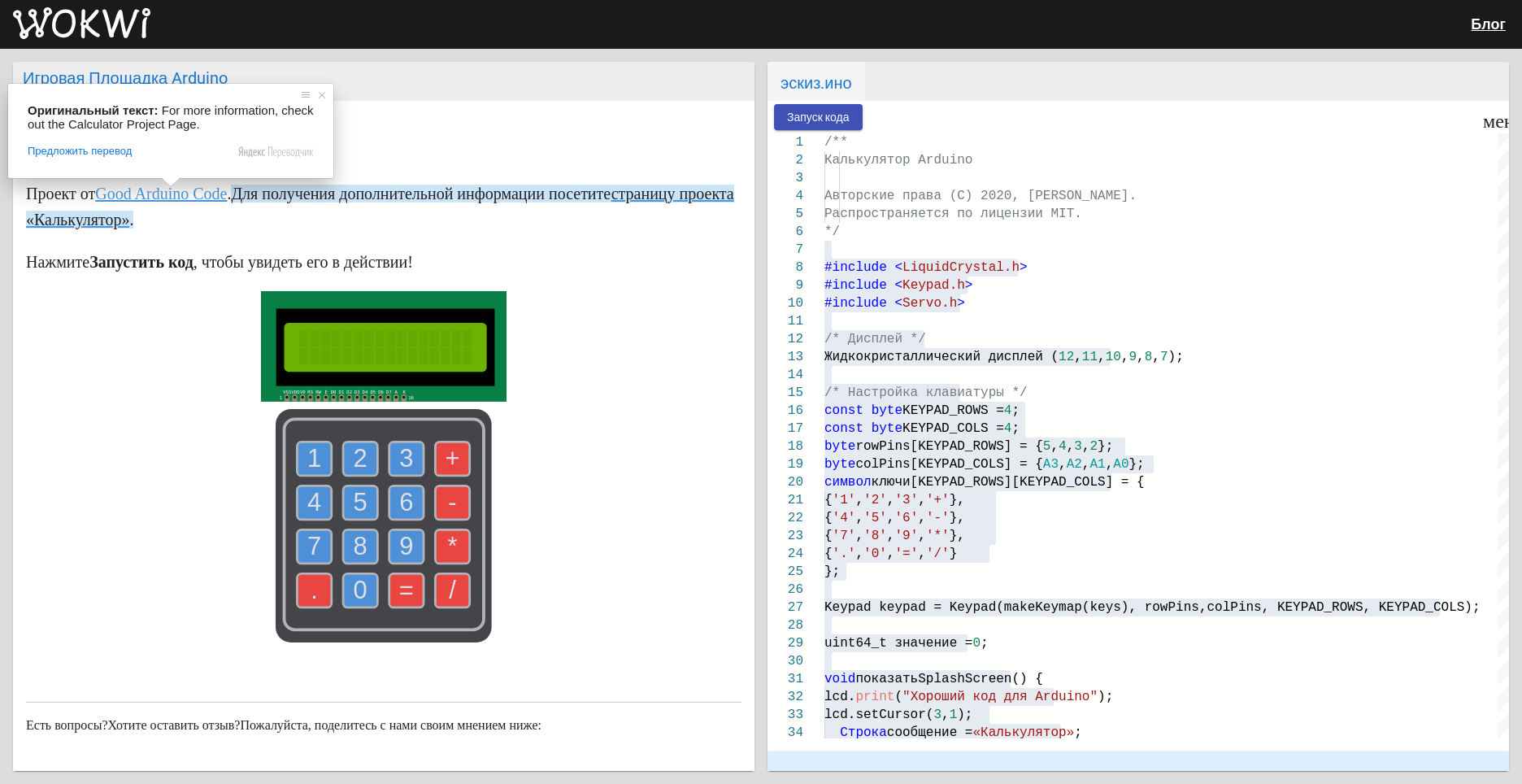
click at [177, 221] on ya-tr-span "страницу проекта «Калькулятор»" at bounding box center [380, 206] width 709 height 44
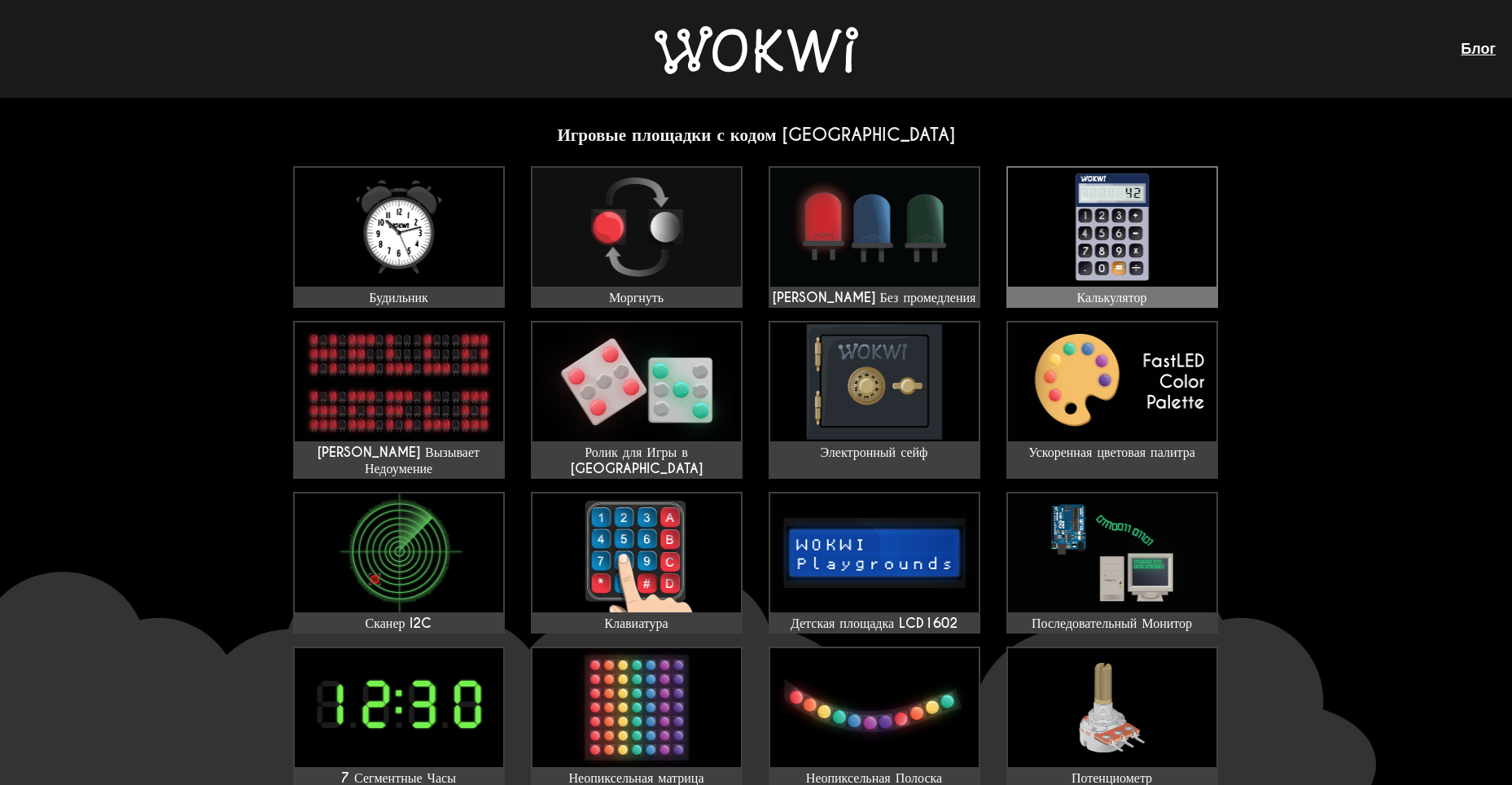
click at [1046, 254] on img at bounding box center [1112, 227] width 208 height 119
